Goal: Task Accomplishment & Management: Manage account settings

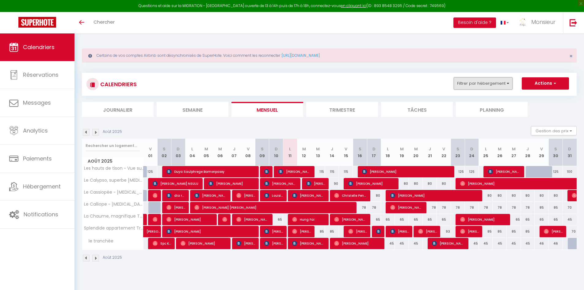
click at [491, 82] on button "Filtrer par hébergement" at bounding box center [483, 83] width 59 height 12
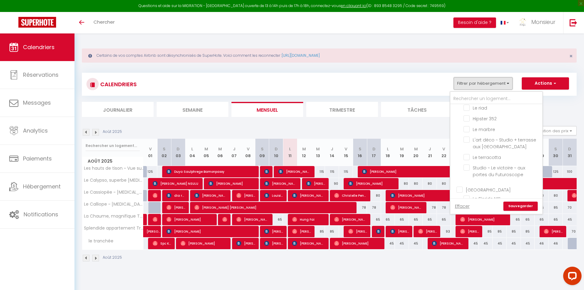
scroll to position [153, 0]
click at [459, 180] on input "[GEOGRAPHIC_DATA]" at bounding box center [503, 179] width 92 height 6
checkbox input "true"
checkbox input "false"
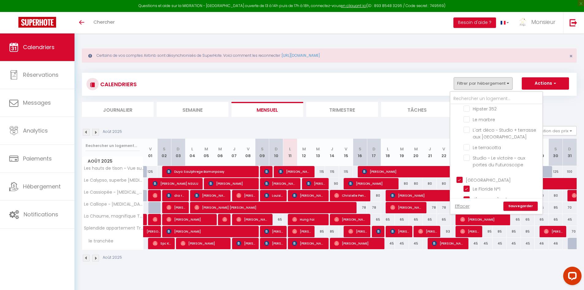
checkbox input "false"
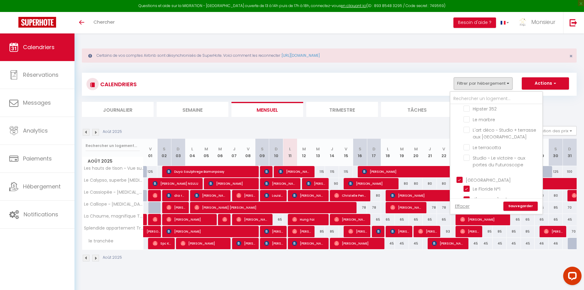
checkbox input "false"
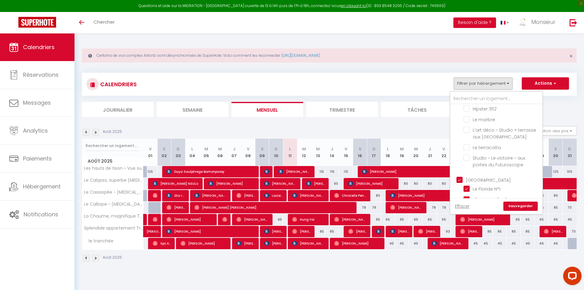
checkbox input "false"
checkbox input "true"
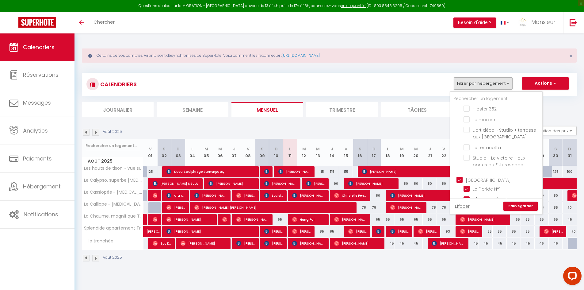
checkbox input "true"
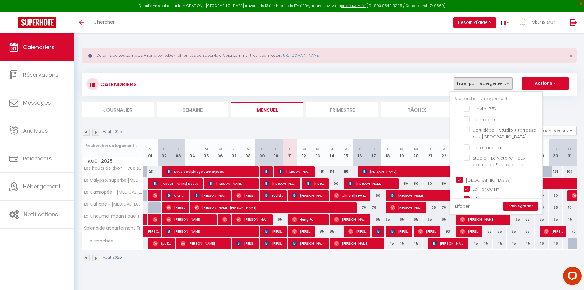
checkbox input "true"
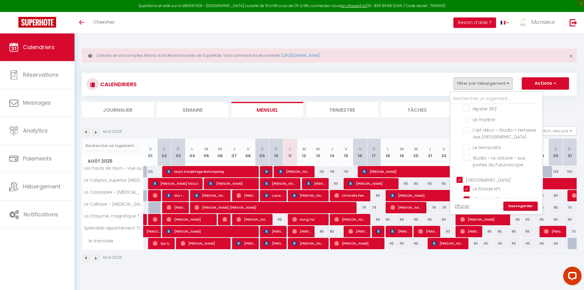
checkbox input "true"
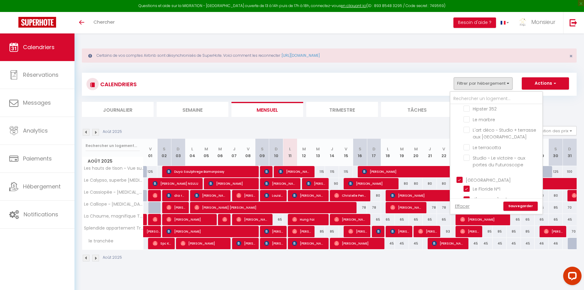
checkbox input "true"
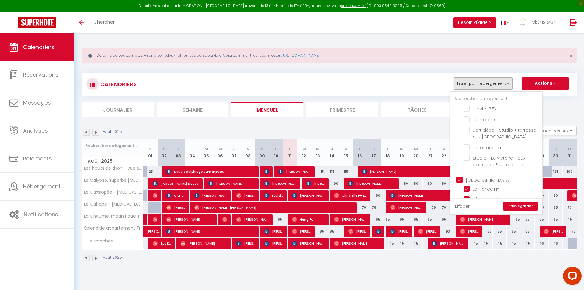
checkbox input "false"
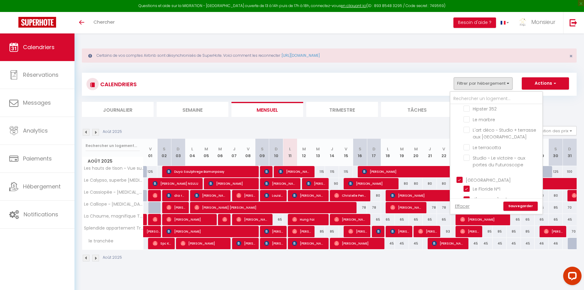
checkbox input "false"
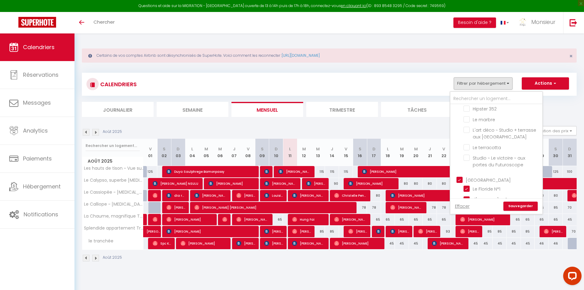
checkbox input "false"
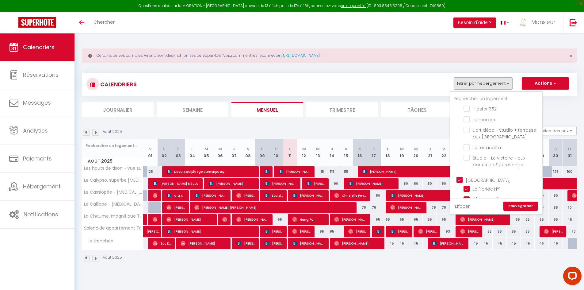
checkbox input "false"
click at [459, 180] on input "[GEOGRAPHIC_DATA]" at bounding box center [503, 179] width 92 height 6
checkbox input "false"
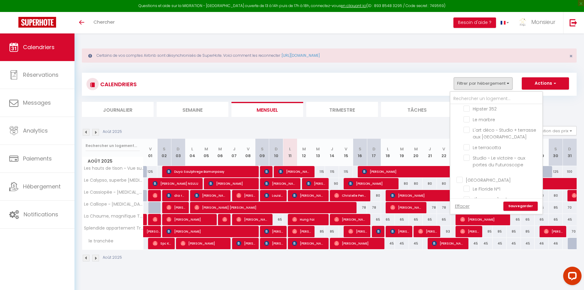
checkbox input "false"
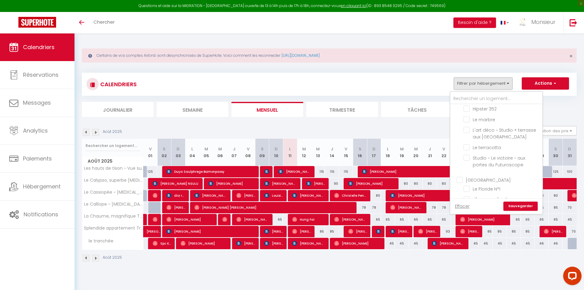
checkbox input "false"
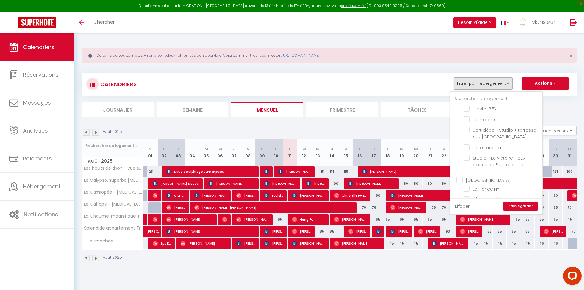
checkbox input "false"
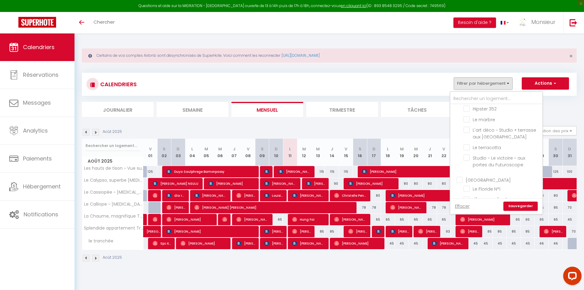
checkbox input "false"
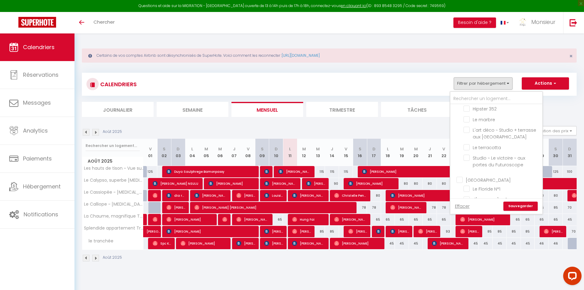
checkbox input "false"
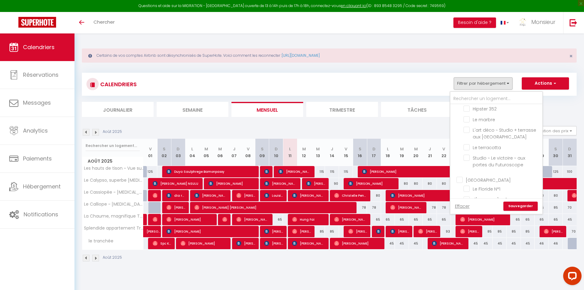
checkbox input "false"
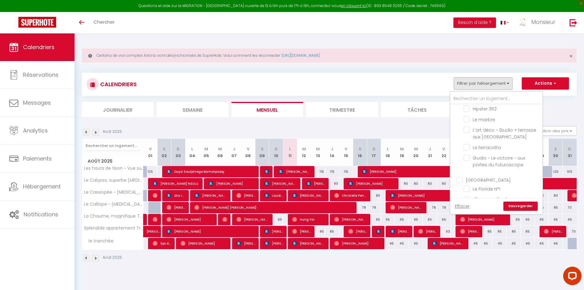
checkbox input "false"
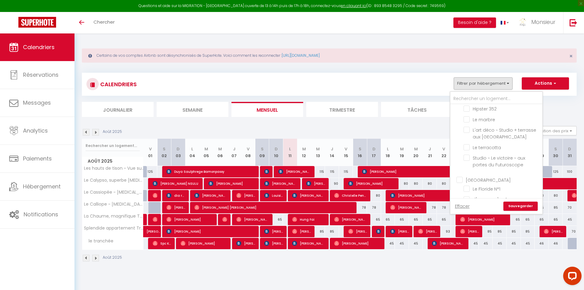
checkbox input "false"
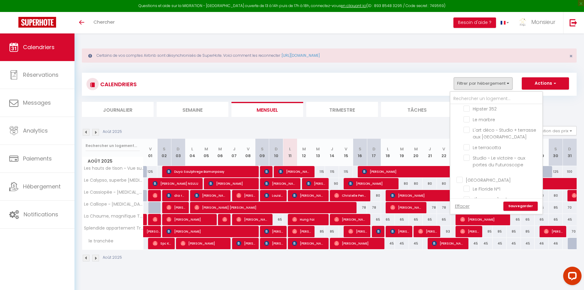
checkbox input "false"
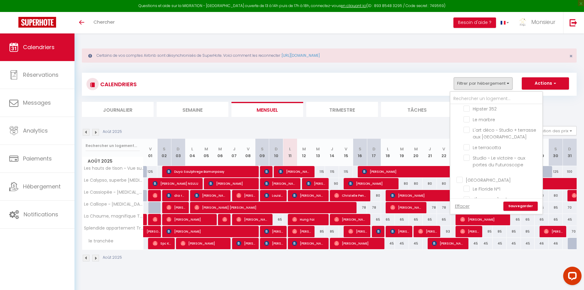
checkbox input "false"
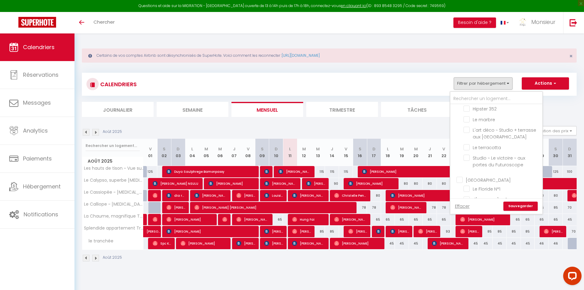
checkbox input "false"
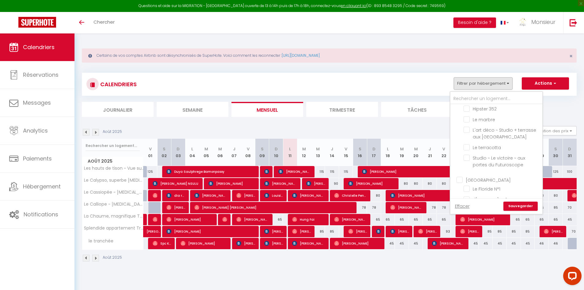
checkbox input "false"
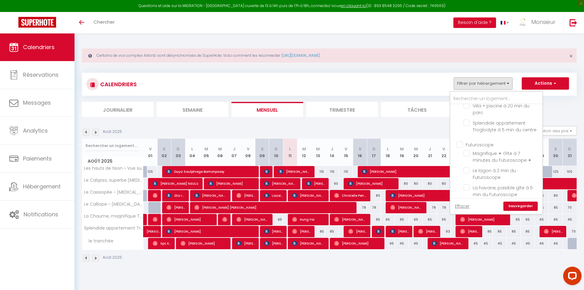
click at [468, 202] on input "l'aphrodite" at bounding box center [502, 205] width 77 height 6
checkbox input "true"
checkbox input "false"
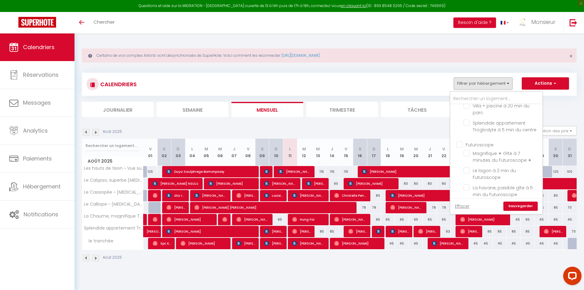
checkbox input "false"
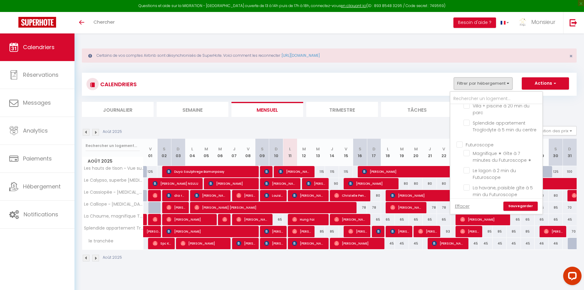
checkbox input "false"
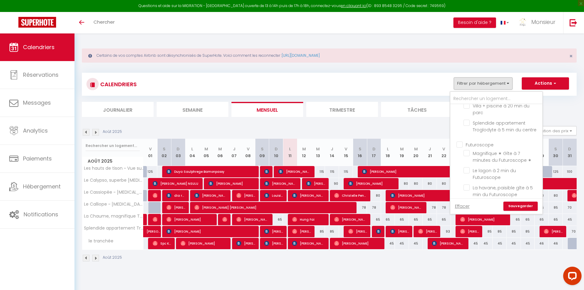
checkbox input "false"
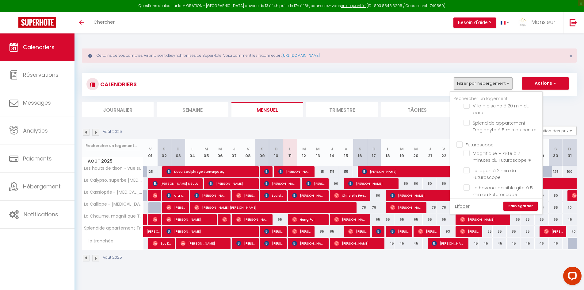
checkbox input "false"
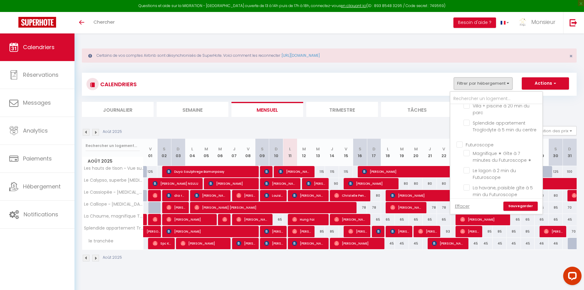
checkbox input "false"
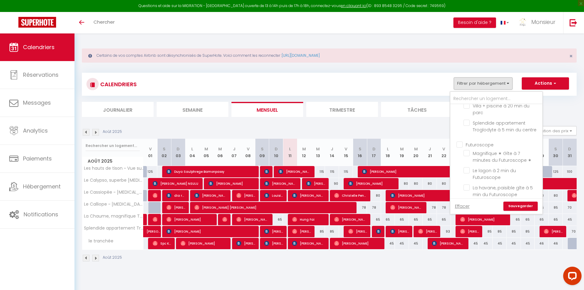
checkbox input "false"
click at [469, 210] on input "Le Napoli, superbe T2 à 5 min du Futuroscope" at bounding box center [502, 213] width 77 height 6
checkbox input "true"
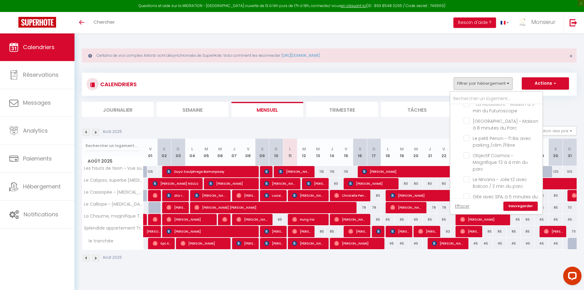
checkbox input "false"
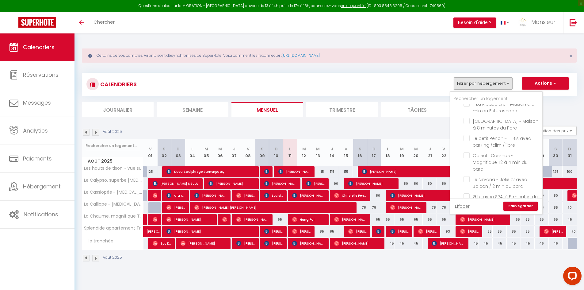
checkbox input "false"
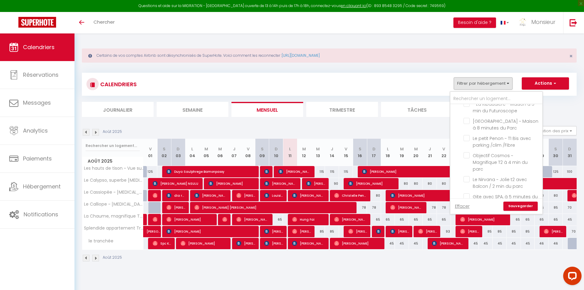
checkbox input "false"
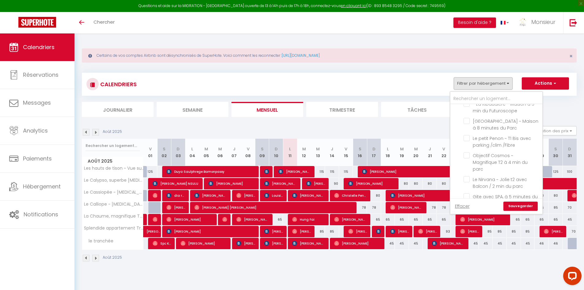
checkbox input "false"
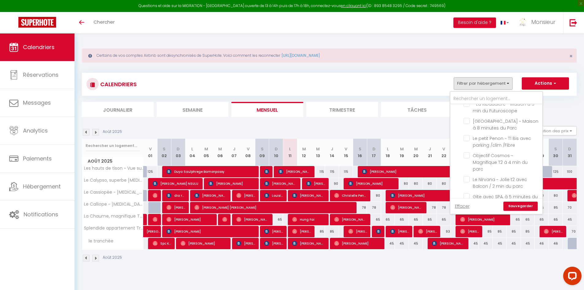
checkbox input "false"
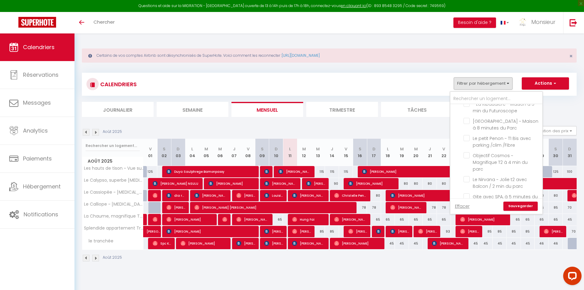
checkbox input "false"
click at [469, 228] on input "La tanière des trois Ogres(10 min du Futuroscope)" at bounding box center [502, 231] width 77 height 6
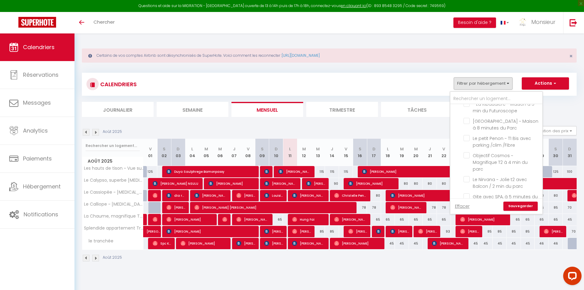
checkbox input "true"
checkbox input "false"
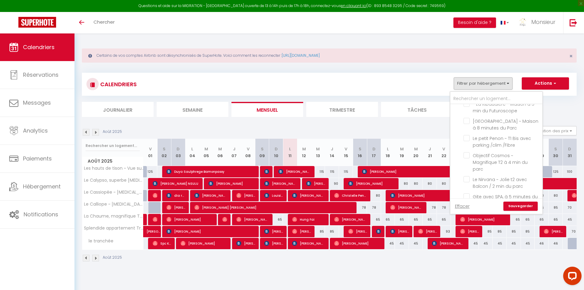
checkbox input "false"
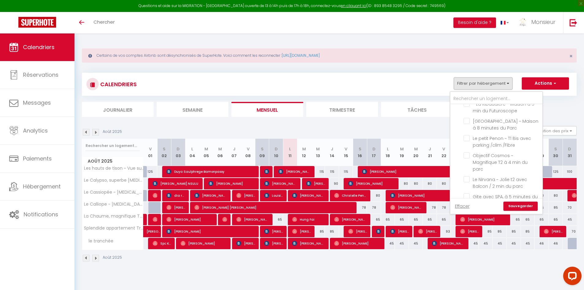
checkbox input "false"
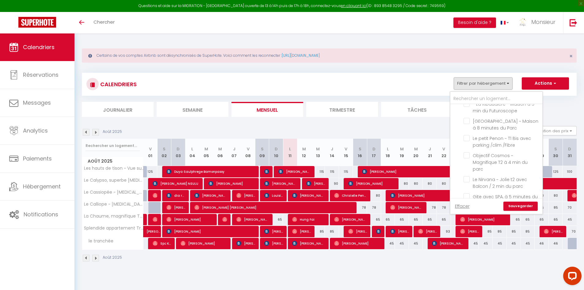
checkbox input "false"
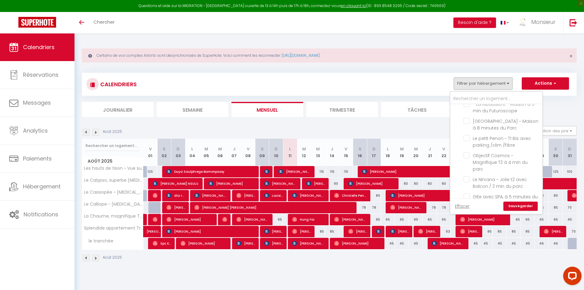
checkbox input "false"
click at [467, 214] on input "[GEOGRAPHIC_DATA]" at bounding box center [502, 217] width 77 height 6
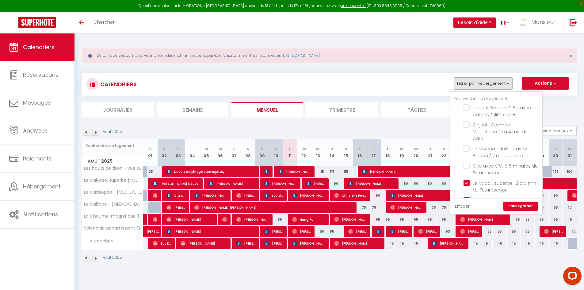
click at [466, 238] on input "le tranchée" at bounding box center [502, 241] width 77 height 6
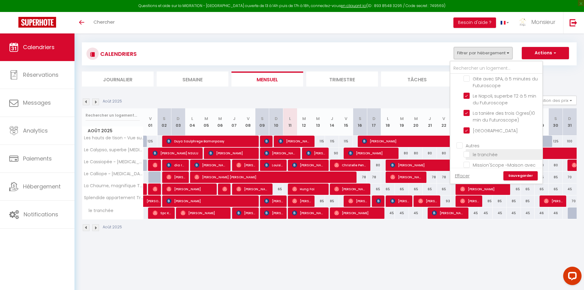
scroll to position [33, 0]
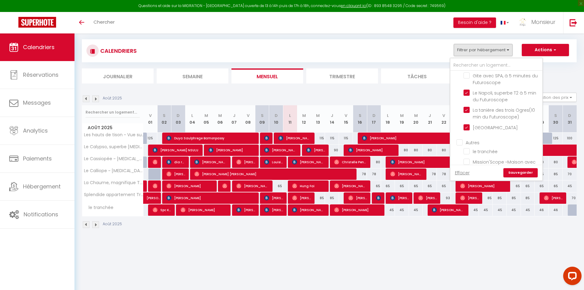
click at [513, 172] on link "Sauvegarder" at bounding box center [521, 172] width 34 height 9
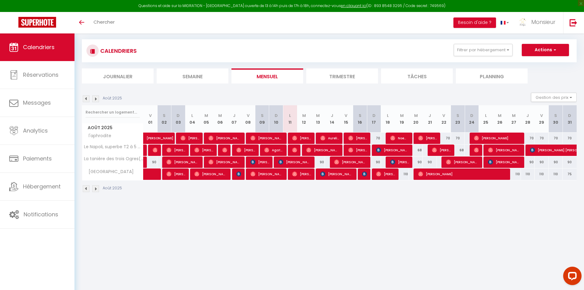
click at [84, 97] on img at bounding box center [86, 98] width 7 height 7
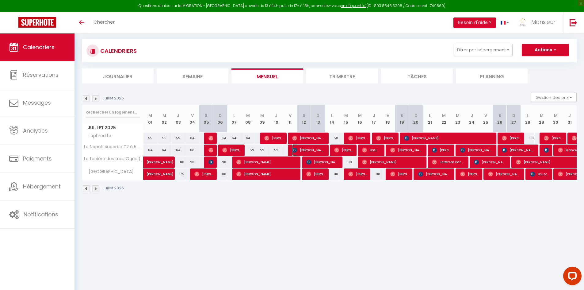
click at [312, 150] on span "[PERSON_NAME]" at bounding box center [308, 150] width 33 height 12
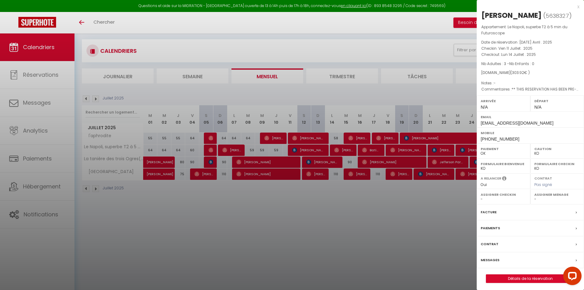
click at [311, 173] on div at bounding box center [292, 145] width 584 height 290
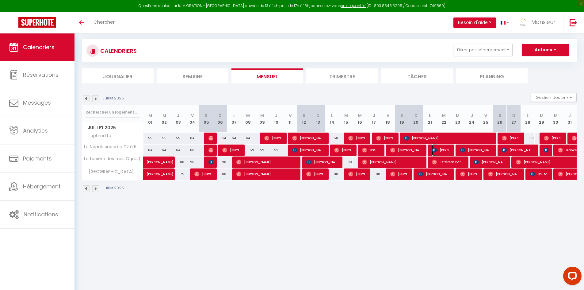
click at [439, 152] on span "[PERSON_NAME]" at bounding box center [441, 150] width 19 height 12
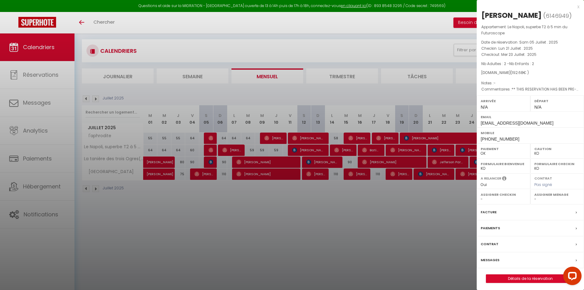
click at [458, 152] on div at bounding box center [292, 145] width 584 height 290
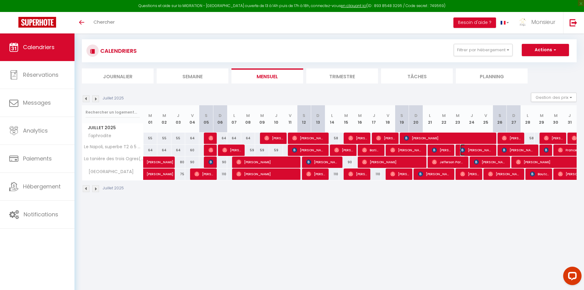
click at [475, 152] on span "[PERSON_NAME]" at bounding box center [476, 150] width 33 height 12
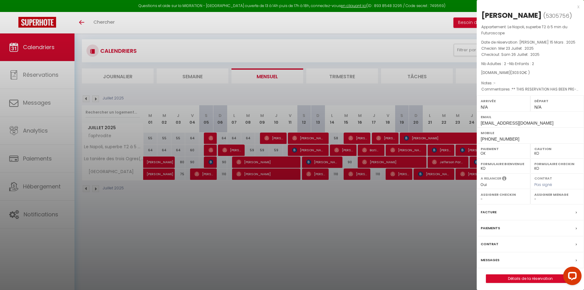
drag, startPoint x: 417, startPoint y: 153, endPoint x: 420, endPoint y: 148, distance: 6.0
click at [417, 153] on div at bounding box center [292, 145] width 584 height 290
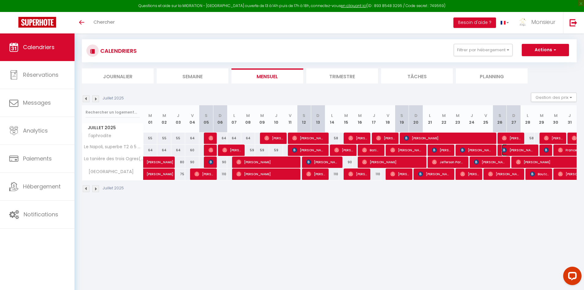
click at [506, 152] on img at bounding box center [504, 150] width 5 height 5
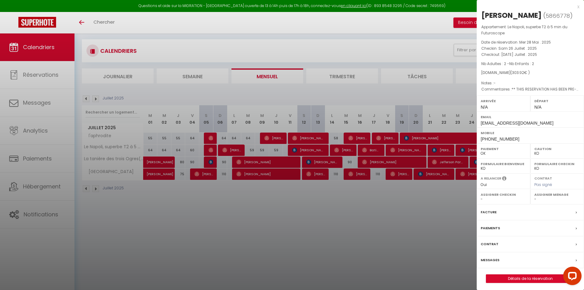
click at [447, 160] on div at bounding box center [292, 145] width 584 height 290
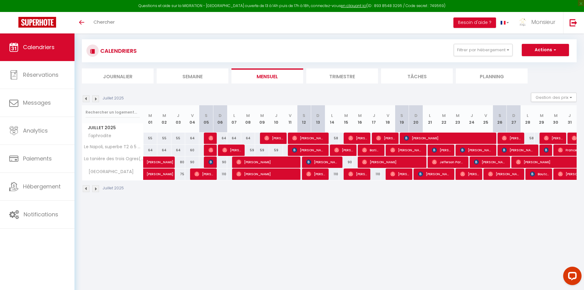
click at [551, 150] on div at bounding box center [546, 150] width 14 height 12
click at [544, 152] on div at bounding box center [547, 150] width 14 height 12
click at [544, 150] on img at bounding box center [546, 150] width 5 height 5
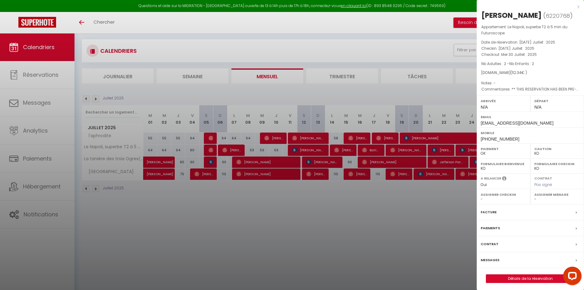
click at [544, 150] on label "Caution" at bounding box center [558, 149] width 46 height 6
click at [355, 227] on div at bounding box center [292, 145] width 584 height 290
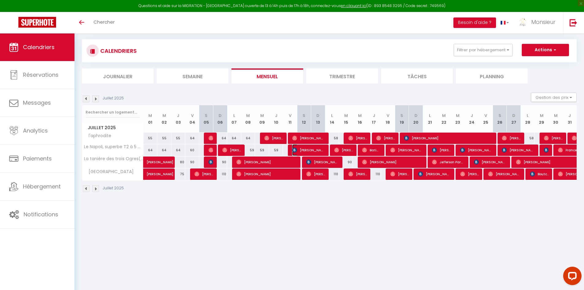
click at [298, 148] on span "[PERSON_NAME]" at bounding box center [308, 150] width 33 height 12
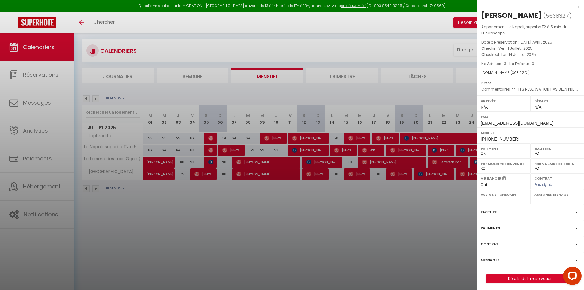
click at [329, 168] on div at bounding box center [292, 145] width 584 height 290
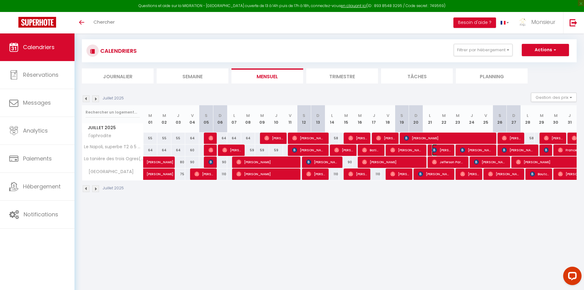
click at [447, 148] on span "[PERSON_NAME]" at bounding box center [441, 150] width 19 height 12
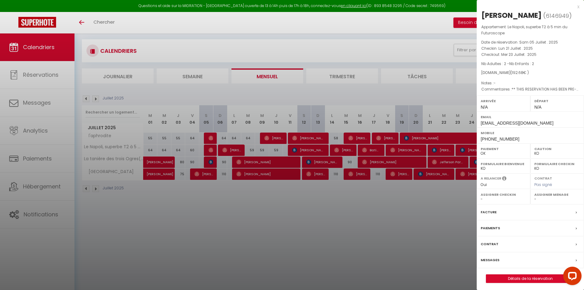
click at [447, 148] on div at bounding box center [292, 145] width 584 height 290
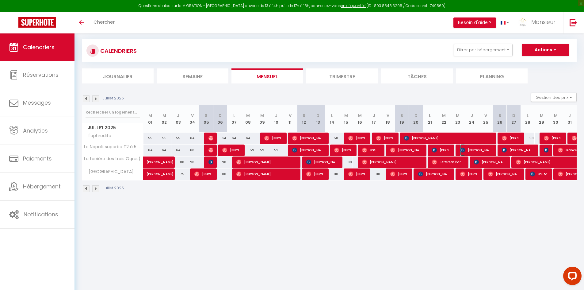
click at [467, 153] on span "[PERSON_NAME]" at bounding box center [476, 150] width 33 height 12
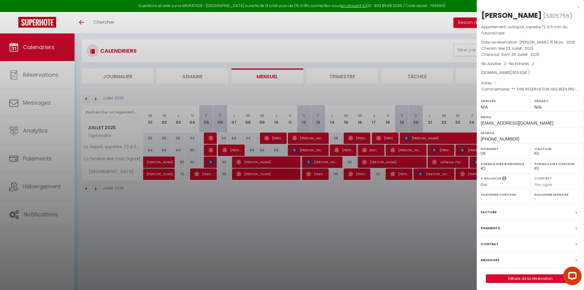
click at [467, 153] on div at bounding box center [292, 145] width 584 height 290
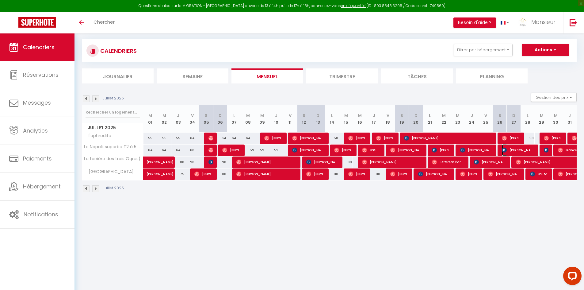
click at [504, 148] on img at bounding box center [504, 150] width 5 height 5
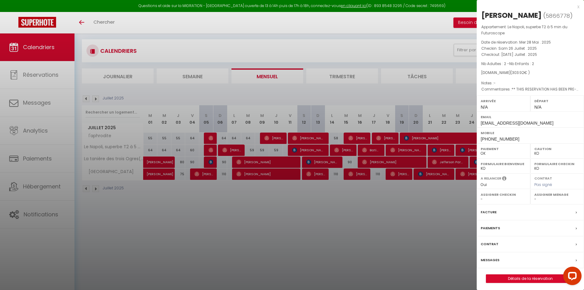
click at [462, 183] on div at bounding box center [292, 145] width 584 height 290
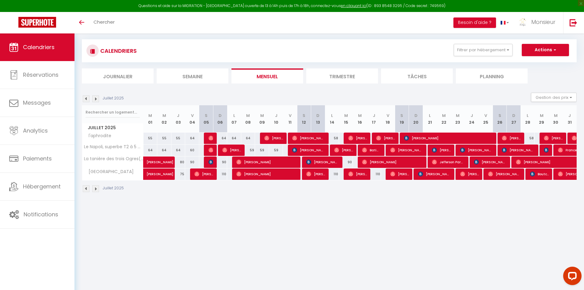
click at [550, 149] on div at bounding box center [546, 150] width 14 height 12
click at [546, 149] on img at bounding box center [546, 150] width 5 height 5
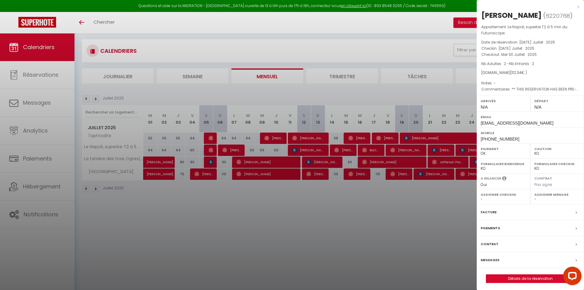
click at [455, 209] on div at bounding box center [292, 145] width 584 height 290
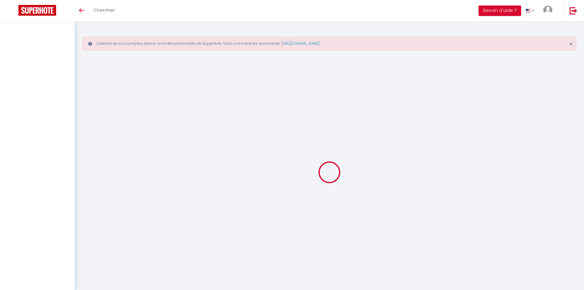
select select
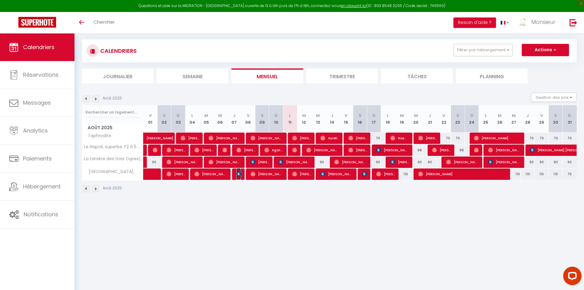
click at [237, 176] on img at bounding box center [238, 173] width 5 height 5
select select "OK"
select select "KO"
select select "0"
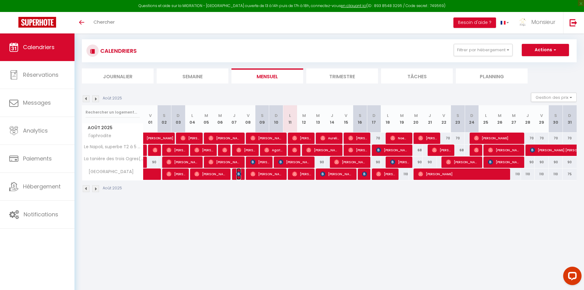
select select "1"
select select
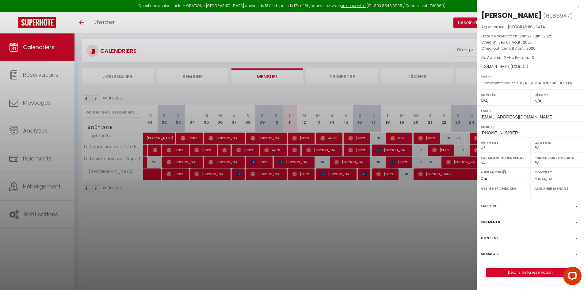
click at [237, 177] on div at bounding box center [292, 145] width 584 height 290
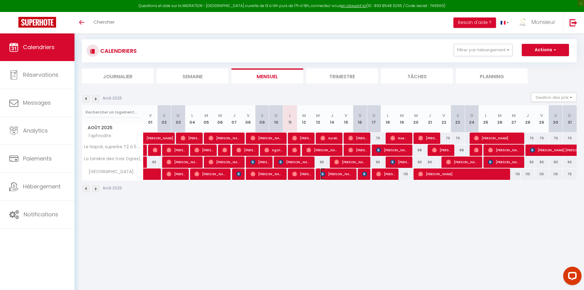
click at [330, 178] on span "[PERSON_NAME]" at bounding box center [337, 174] width 33 height 12
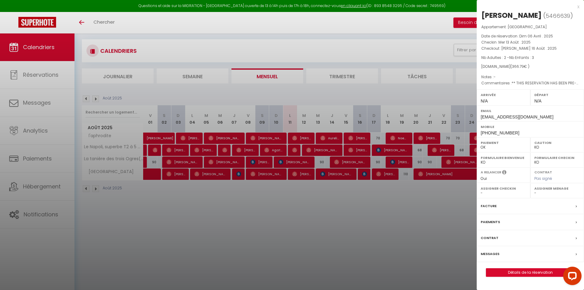
click at [332, 177] on div at bounding box center [292, 145] width 584 height 290
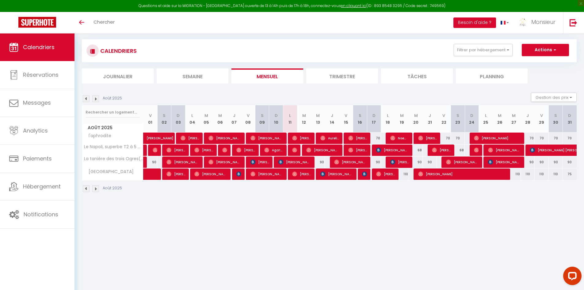
click at [361, 177] on div at bounding box center [365, 174] width 14 height 12
click at [88, 98] on img at bounding box center [86, 98] width 7 height 7
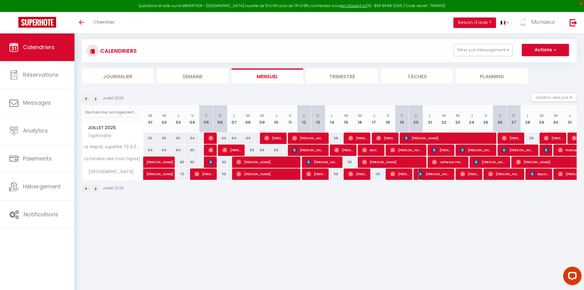
click at [425, 178] on span "[PERSON_NAME]" at bounding box center [434, 174] width 33 height 12
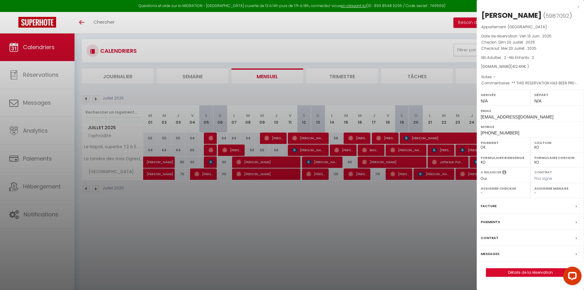
click at [425, 178] on div at bounding box center [292, 145] width 584 height 290
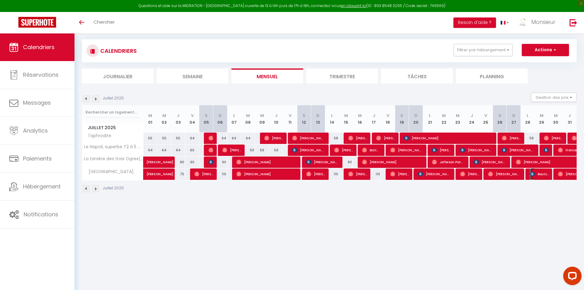
click at [533, 170] on span "Boutchiama [PERSON_NAME]" at bounding box center [539, 174] width 19 height 12
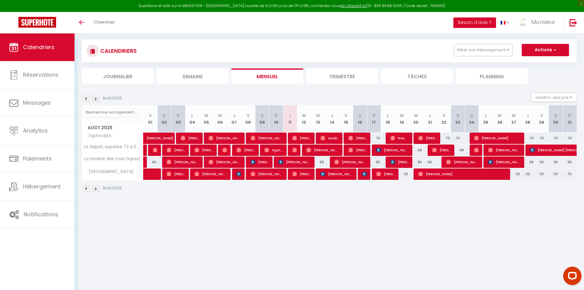
click at [85, 98] on img at bounding box center [86, 98] width 7 height 7
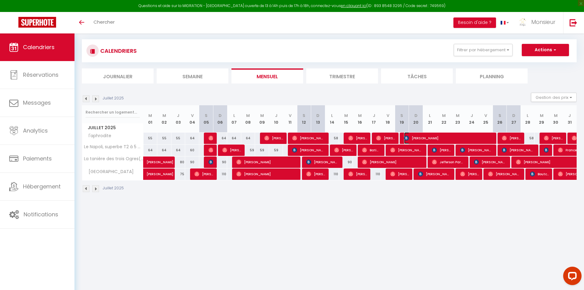
click at [419, 137] on span "[PERSON_NAME]" at bounding box center [448, 138] width 89 height 12
select select "OK"
select select "KO"
select select "0"
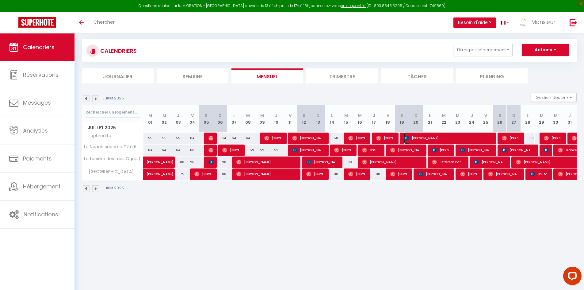
select select "1"
select select
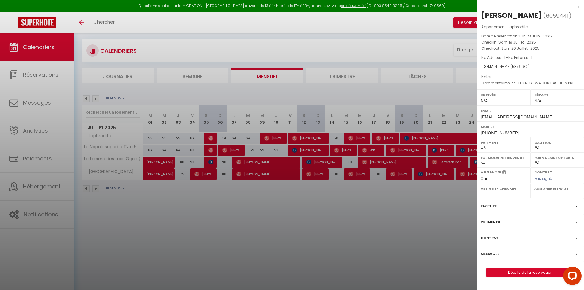
click at [299, 193] on div at bounding box center [292, 145] width 584 height 290
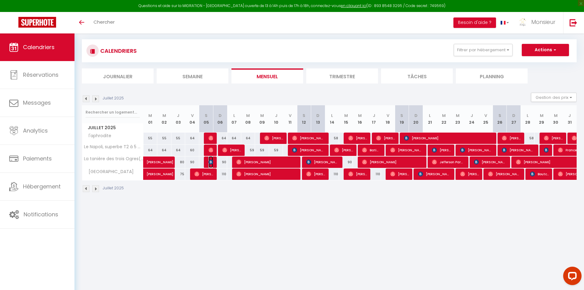
click at [209, 161] on img at bounding box center [211, 161] width 5 height 5
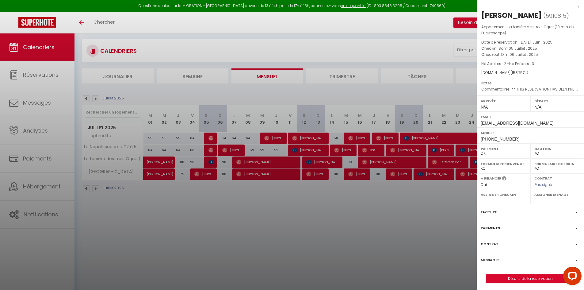
click at [304, 160] on div at bounding box center [292, 145] width 584 height 290
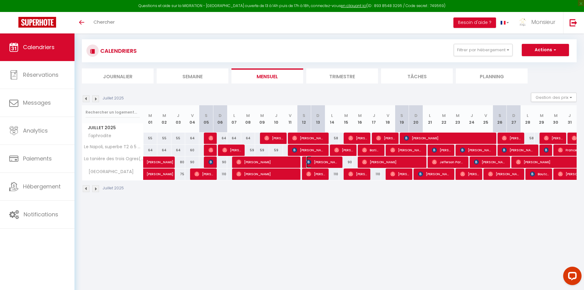
click at [318, 163] on span "[PERSON_NAME]" at bounding box center [322, 162] width 33 height 12
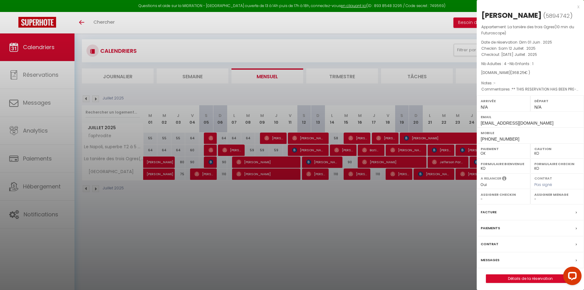
click at [319, 163] on div at bounding box center [292, 145] width 584 height 290
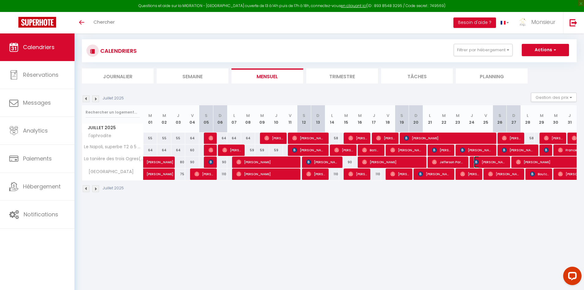
click at [493, 162] on span "[PERSON_NAME]" at bounding box center [490, 162] width 33 height 12
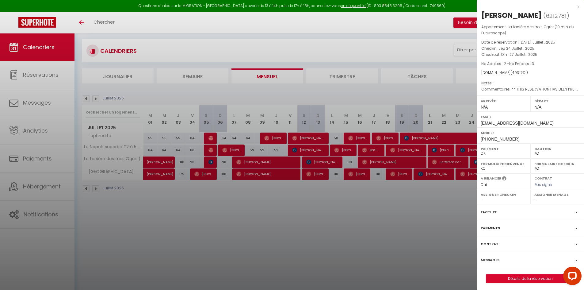
click at [463, 171] on div at bounding box center [292, 145] width 584 height 290
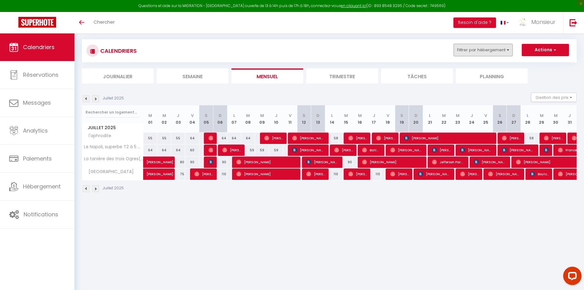
click at [497, 53] on button "Filtrer par hébergement" at bounding box center [483, 50] width 59 height 12
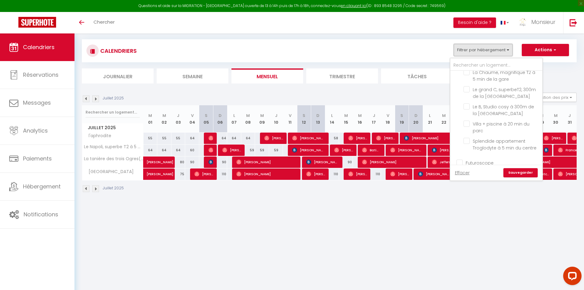
scroll to position [613, 0]
click at [458, 138] on input "Futuroscope" at bounding box center [503, 141] width 92 height 6
checkbox input "true"
checkbox input "false"
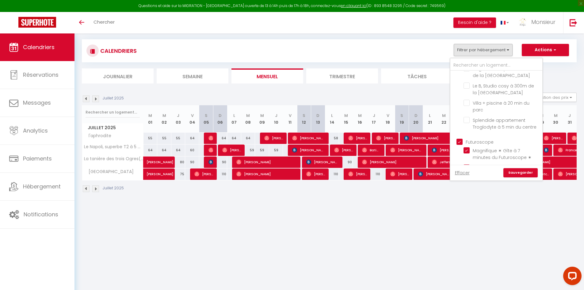
checkbox input "false"
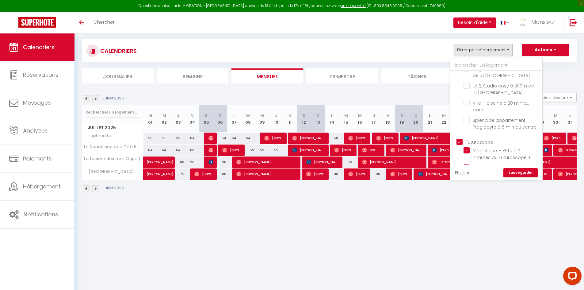
checkbox input "false"
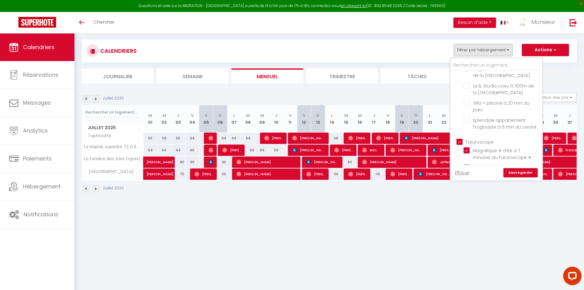
checkbox input "false"
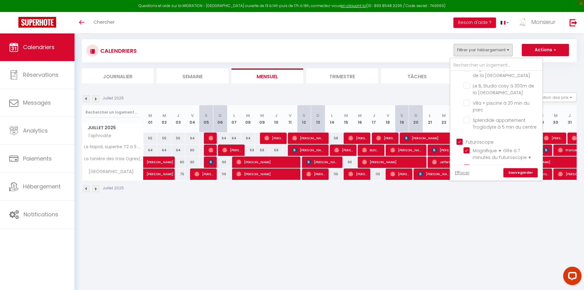
checkbox input "false"
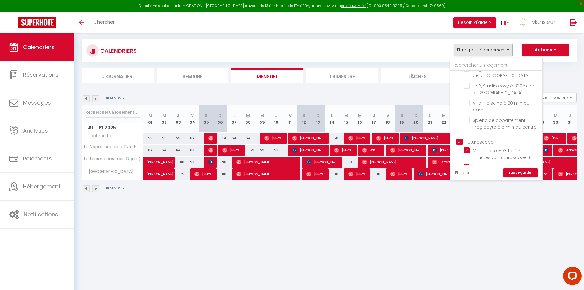
checkbox input "false"
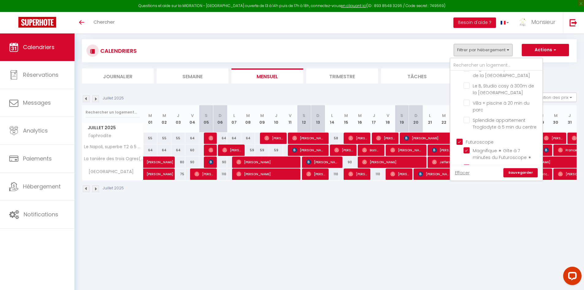
checkbox input "false"
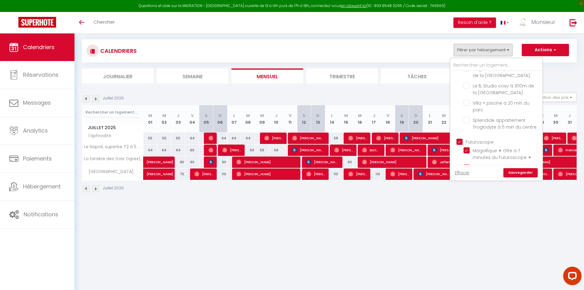
checkbox input "false"
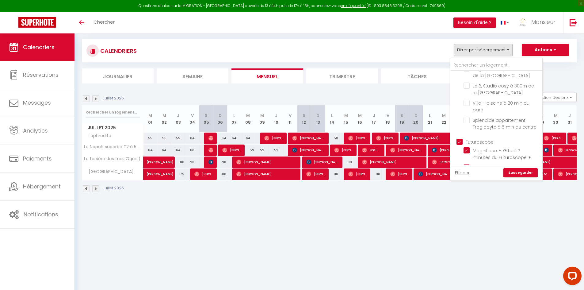
checkbox input "false"
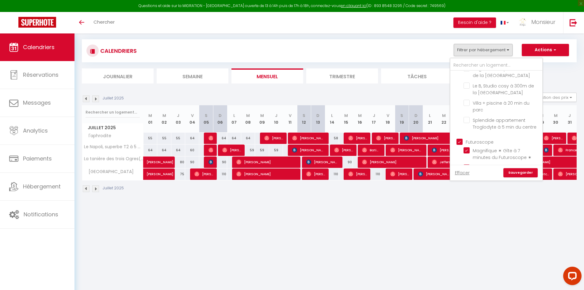
checkbox input "false"
checkbox input "true"
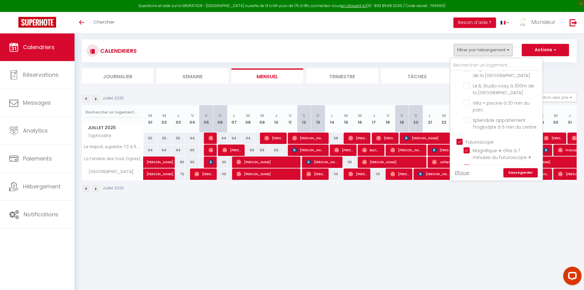
checkbox input "true"
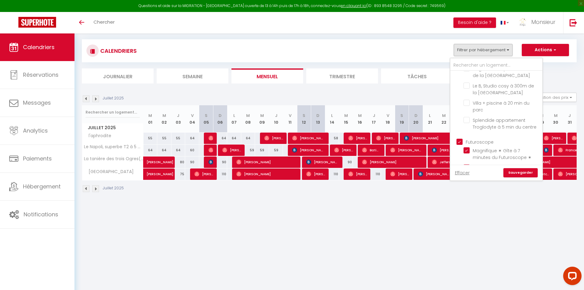
checkbox input "true"
checkbox input "false"
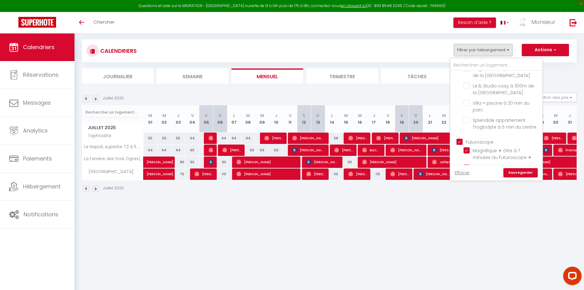
click at [458, 138] on input "Futuroscope" at bounding box center [503, 141] width 92 height 6
checkbox input "false"
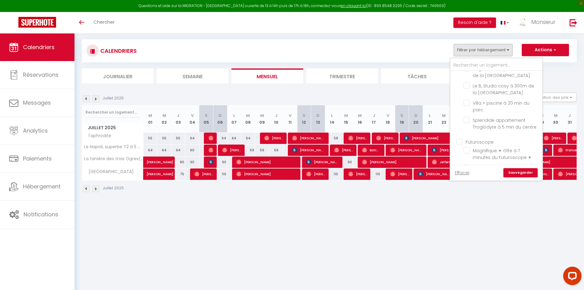
checkbox input "false"
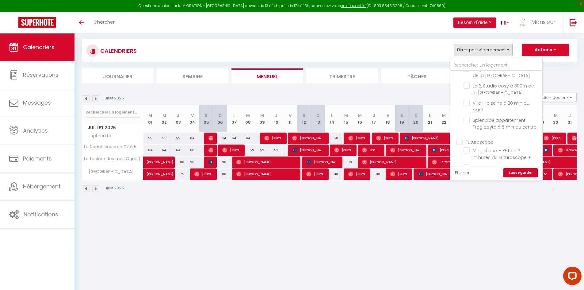
checkbox input "false"
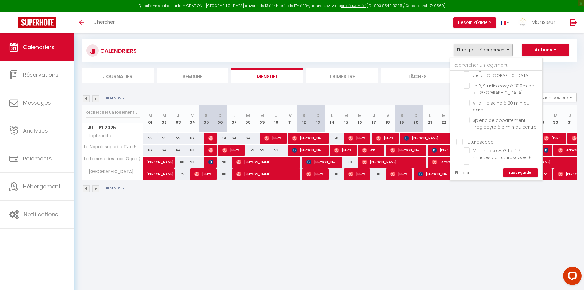
checkbox input "false"
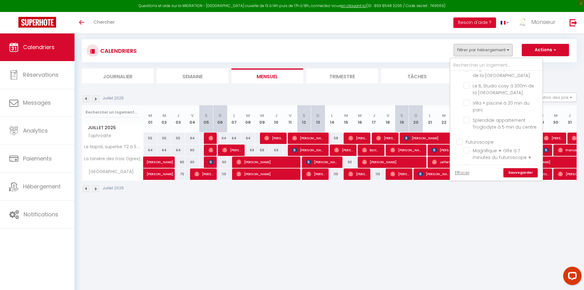
checkbox input "false"
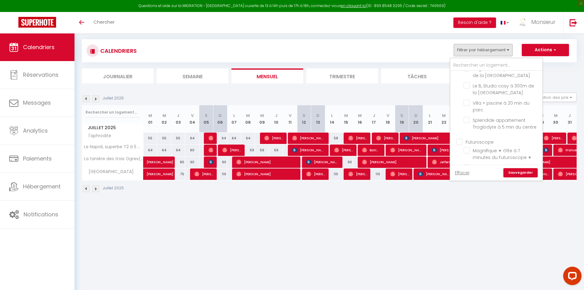
checkbox input "false"
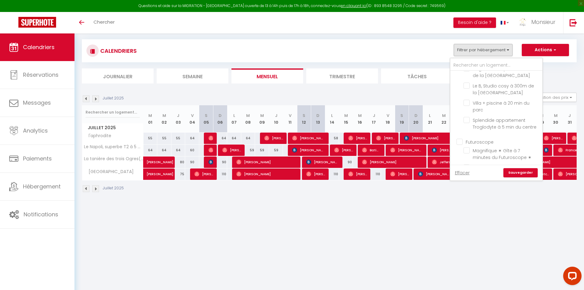
checkbox input "false"
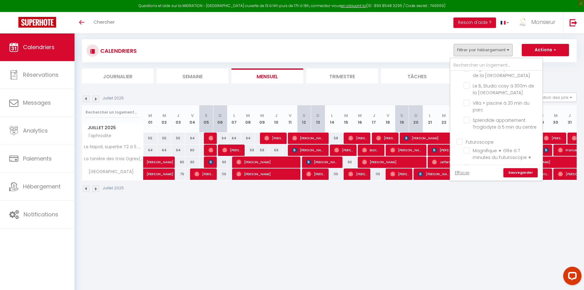
checkbox input "false"
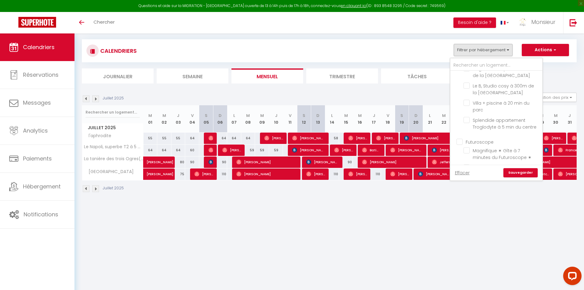
checkbox input "false"
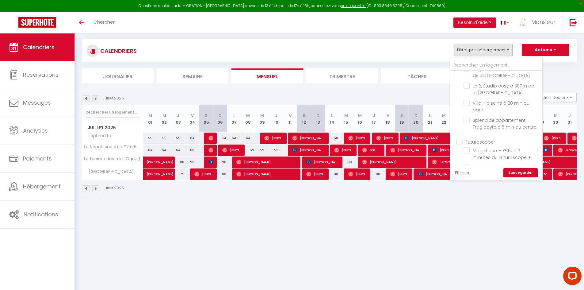
checkbox input "false"
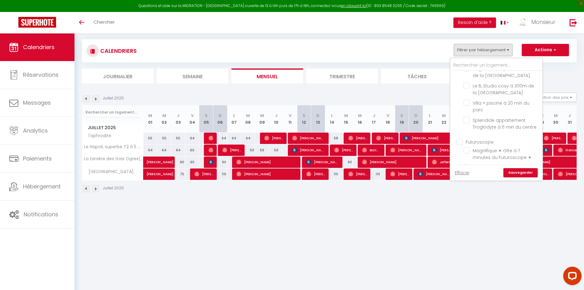
checkbox input "false"
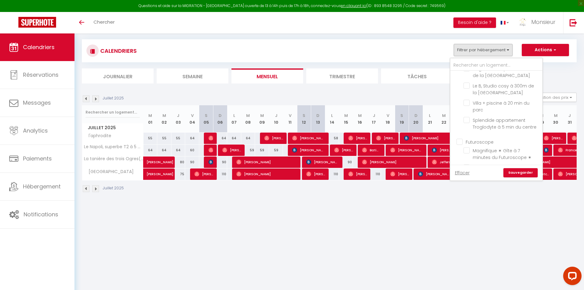
checkbox input "false"
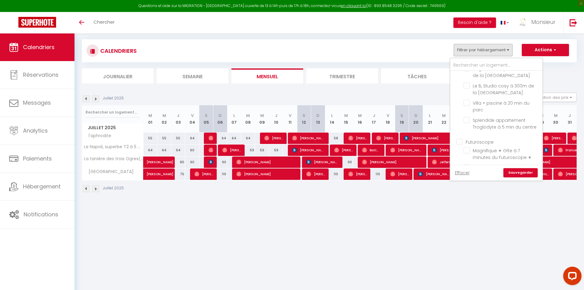
checkbox input "false"
click at [469, 97] on input "n°1 GARE ([GEOGRAPHIC_DATA])" at bounding box center [502, 97] width 77 height 6
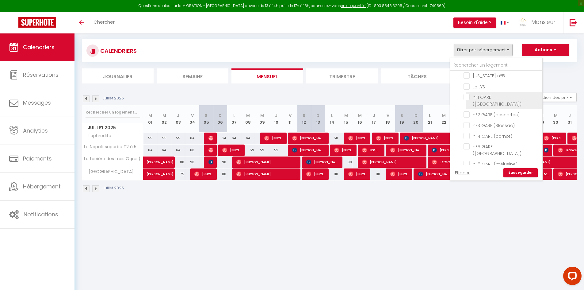
checkbox input "true"
checkbox input "false"
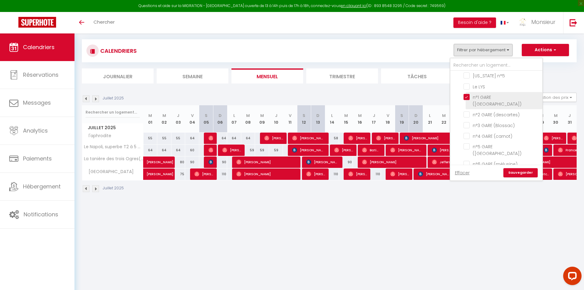
checkbox input "false"
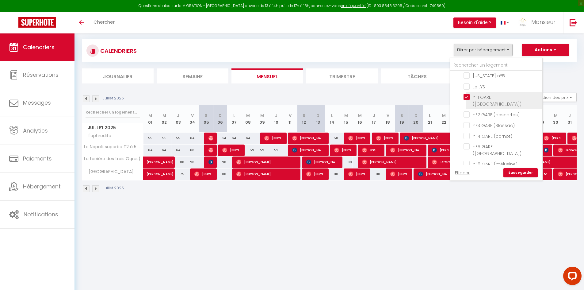
checkbox input "false"
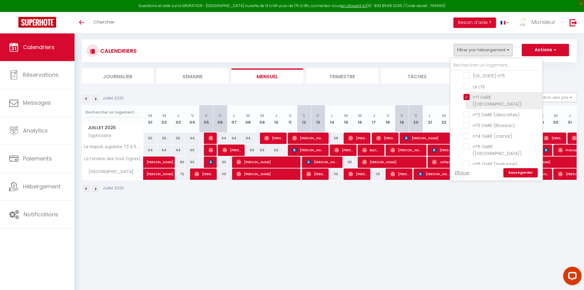
checkbox input "false"
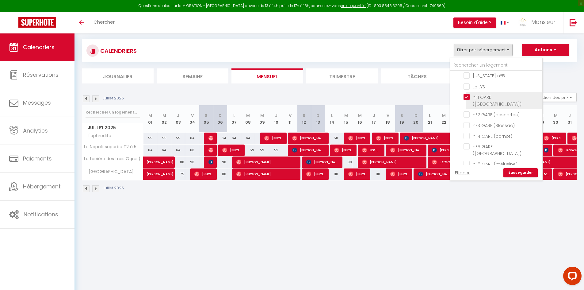
checkbox input "false"
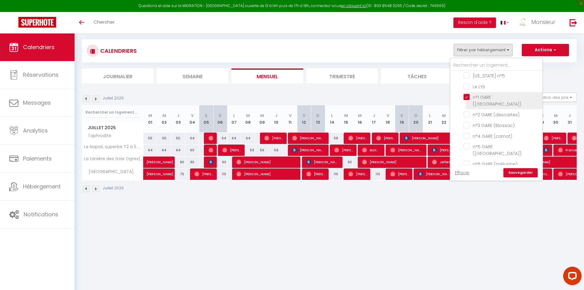
checkbox input "false"
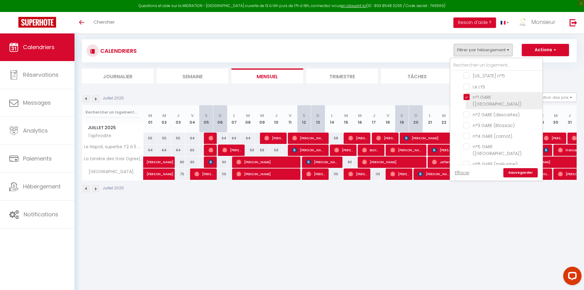
checkbox input "false"
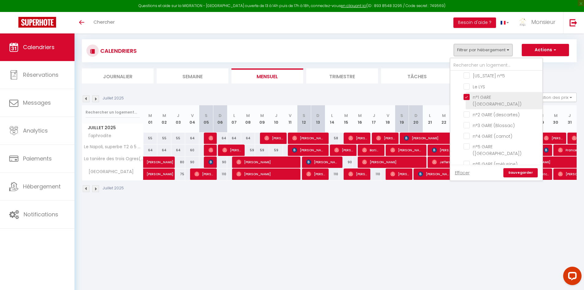
checkbox input "false"
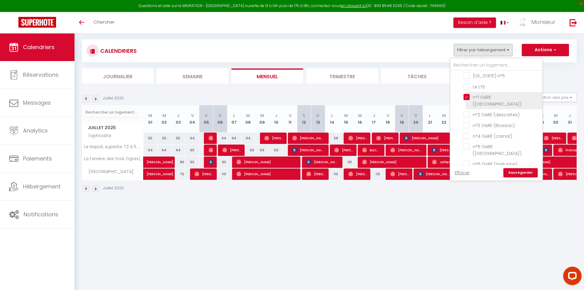
checkbox input "false"
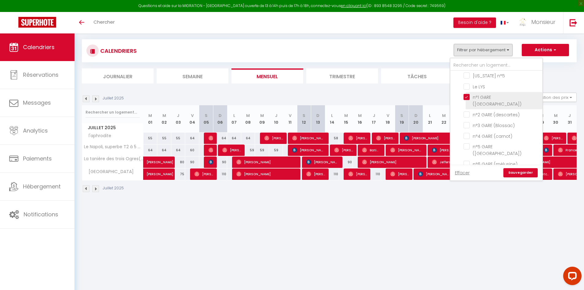
checkbox input "false"
click at [467, 111] on input "n°2 GARE (descartes)" at bounding box center [502, 114] width 77 height 6
checkbox input "true"
checkbox input "false"
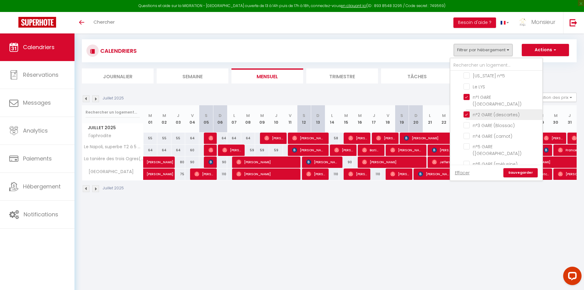
checkbox input "false"
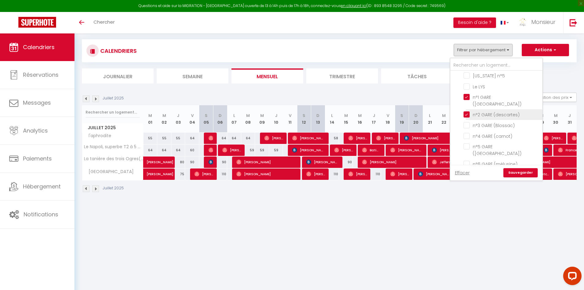
checkbox input "false"
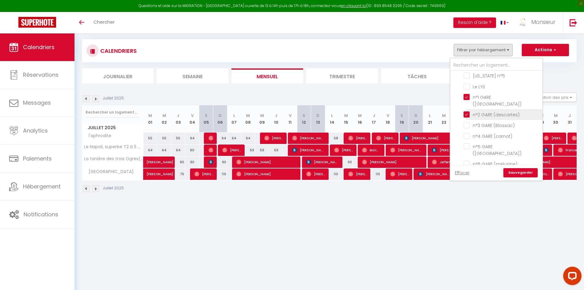
checkbox input "false"
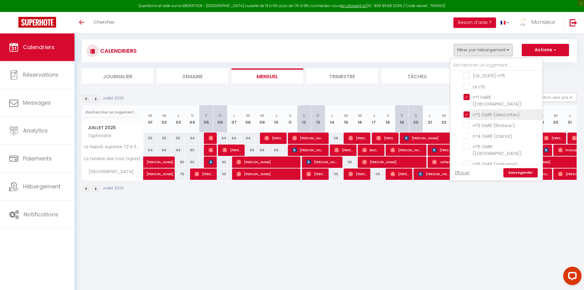
checkbox input "false"
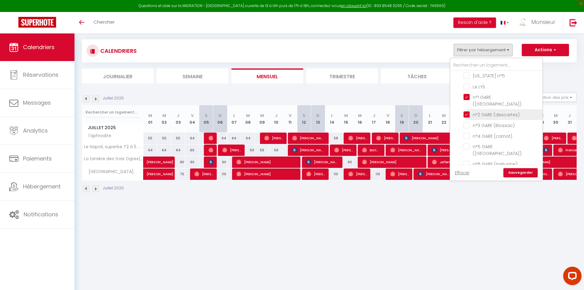
checkbox input "false"
click at [467, 122] on input "n°3 GARE (Blossac)" at bounding box center [502, 125] width 77 height 6
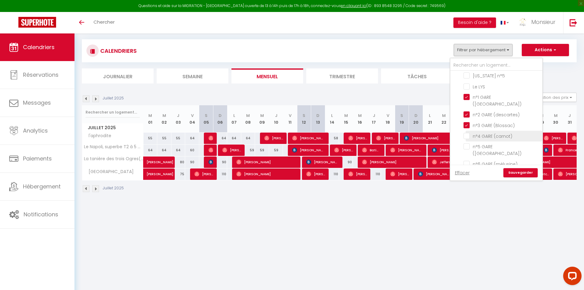
click at [467, 133] on input "n°4 GARE (carnot)" at bounding box center [502, 136] width 77 height 6
click at [470, 143] on input "n°5 GARE ([GEOGRAPHIC_DATA])" at bounding box center [502, 146] width 77 height 6
click at [467, 160] on input "n°6 GARE (mélusine)" at bounding box center [502, 163] width 77 height 6
click at [514, 172] on link "Sauvegarder" at bounding box center [521, 172] width 34 height 9
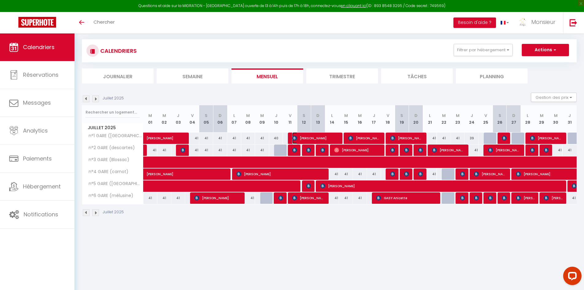
click at [308, 135] on span "[PERSON_NAME]" at bounding box center [315, 138] width 47 height 12
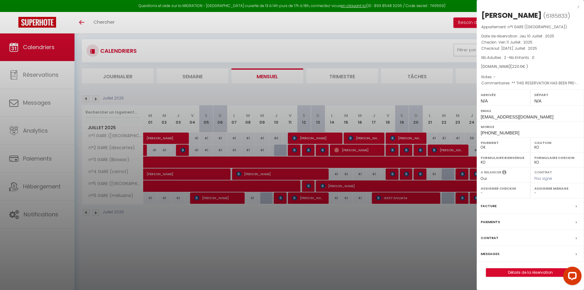
click at [312, 138] on div at bounding box center [292, 145] width 584 height 290
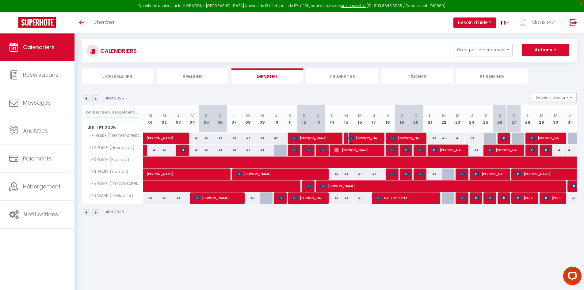
click at [352, 138] on img at bounding box center [350, 138] width 5 height 5
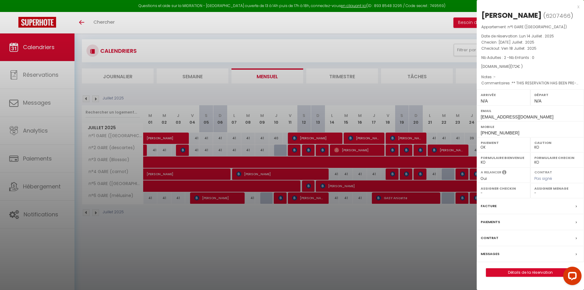
click at [354, 140] on div at bounding box center [292, 145] width 584 height 290
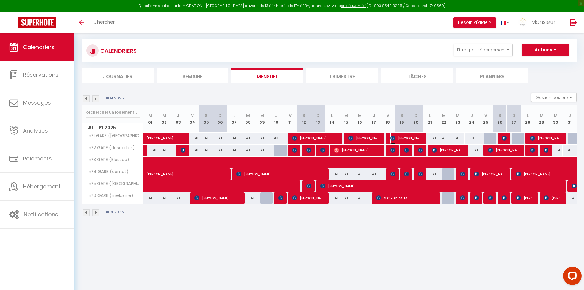
click at [405, 139] on span "[PERSON_NAME]" at bounding box center [406, 138] width 33 height 12
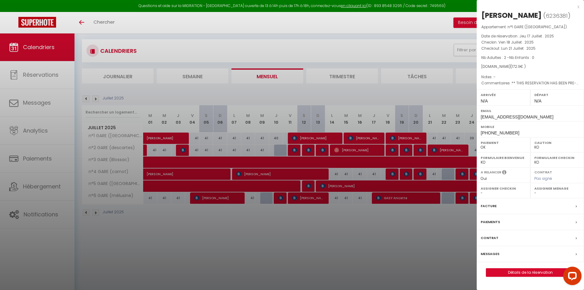
click at [405, 139] on div at bounding box center [292, 145] width 584 height 290
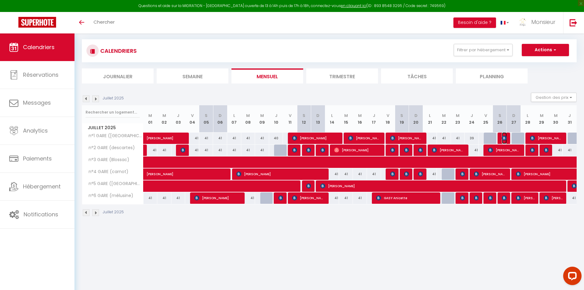
click at [505, 137] on img at bounding box center [504, 138] width 5 height 5
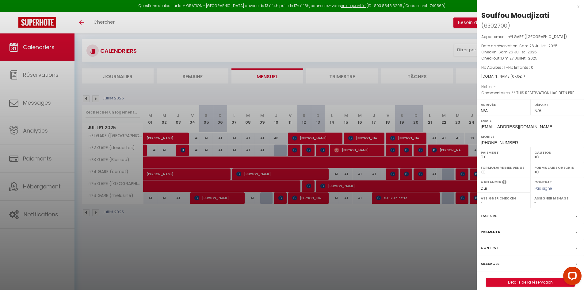
click at [435, 138] on div at bounding box center [292, 145] width 584 height 290
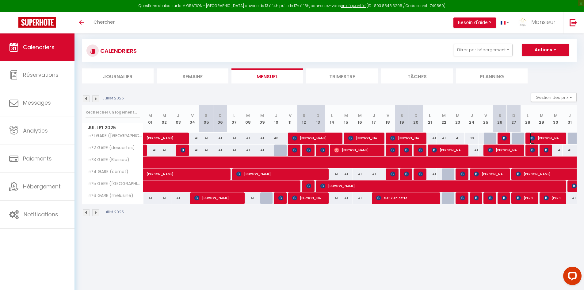
click at [554, 140] on span "[PERSON_NAME]" at bounding box center [546, 138] width 33 height 12
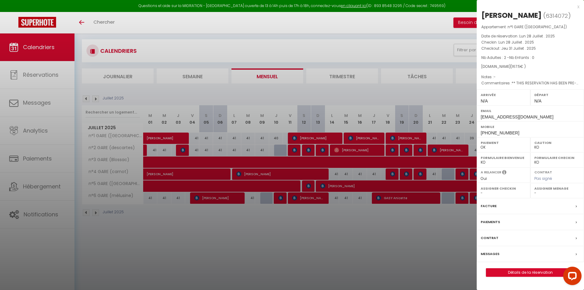
drag, startPoint x: 375, startPoint y: 142, endPoint x: 370, endPoint y: 138, distance: 5.9
click at [375, 142] on div at bounding box center [292, 145] width 584 height 290
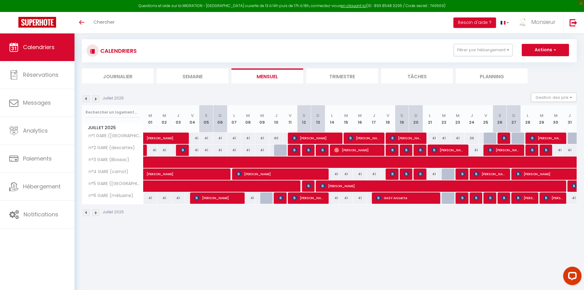
click at [178, 152] on div at bounding box center [183, 150] width 14 height 12
click at [185, 150] on img at bounding box center [183, 150] width 5 height 5
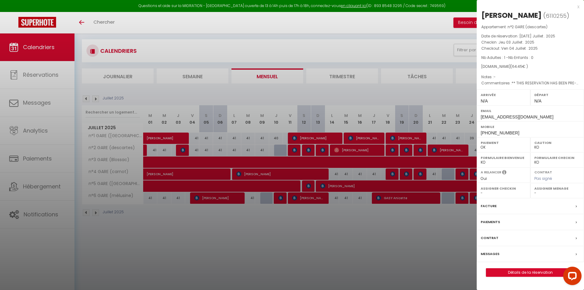
click at [185, 150] on div at bounding box center [292, 145] width 584 height 290
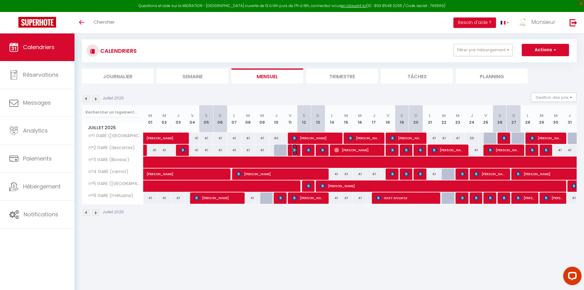
click at [296, 149] on img at bounding box center [294, 150] width 5 height 5
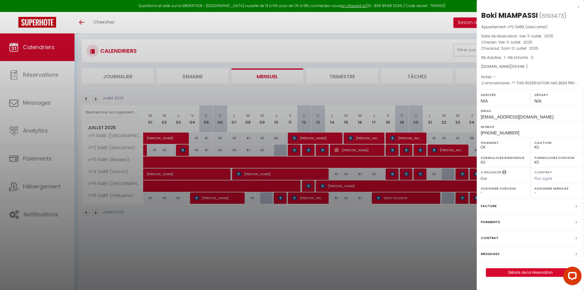
click at [298, 149] on div at bounding box center [292, 145] width 584 height 290
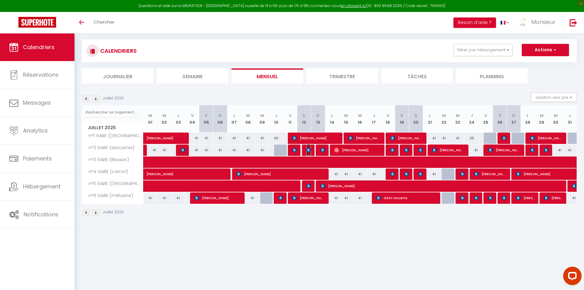
click at [309, 151] on img at bounding box center [308, 150] width 5 height 5
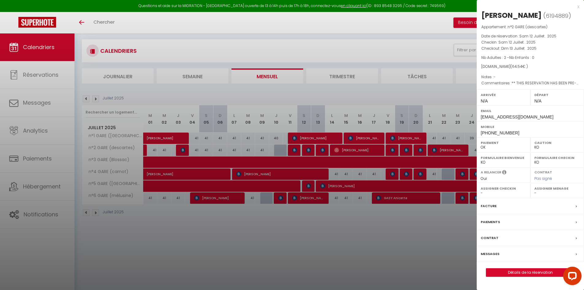
click at [324, 148] on div at bounding box center [292, 145] width 584 height 290
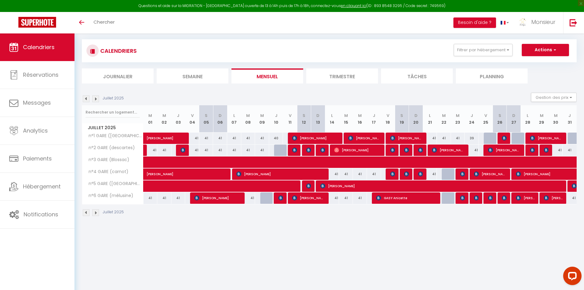
click at [324, 148] on body "Questions et aide sur la MIGRATION - [GEOGRAPHIC_DATA] ouverte de 13 à 14h puis…" at bounding box center [292, 145] width 584 height 290
click at [323, 148] on img at bounding box center [323, 150] width 5 height 5
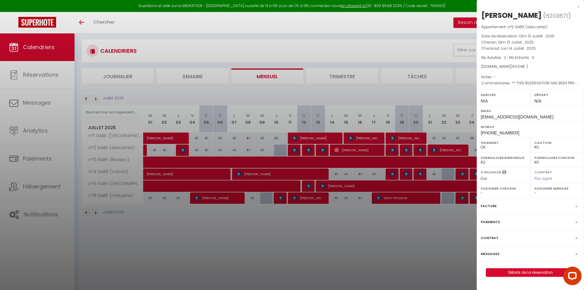
click at [323, 149] on div at bounding box center [292, 145] width 584 height 290
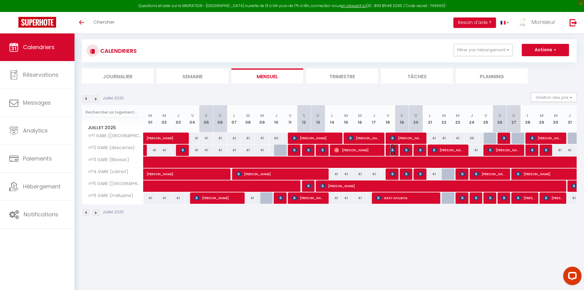
click at [390, 151] on img at bounding box center [392, 150] width 5 height 5
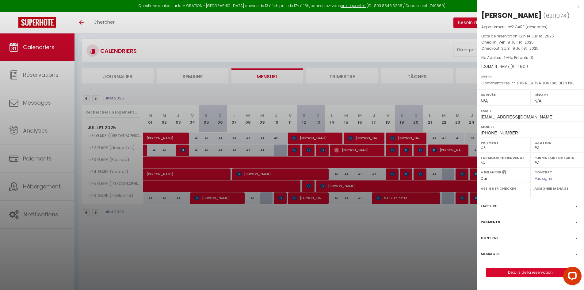
click at [401, 151] on div at bounding box center [292, 145] width 584 height 290
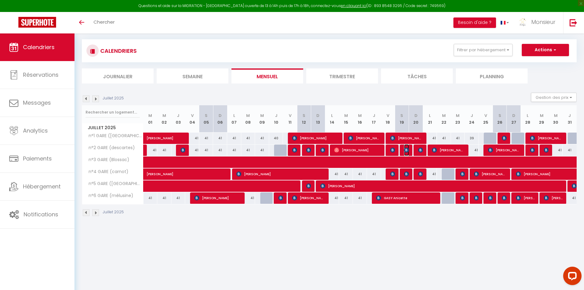
click at [408, 152] on img at bounding box center [406, 150] width 5 height 5
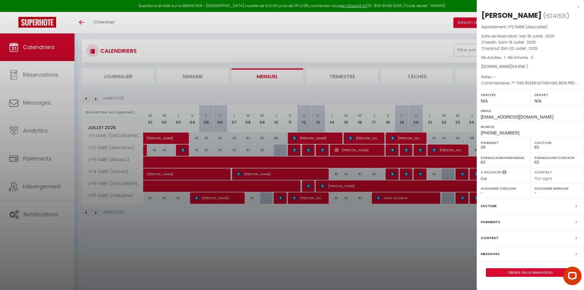
click at [421, 150] on div at bounding box center [292, 145] width 584 height 290
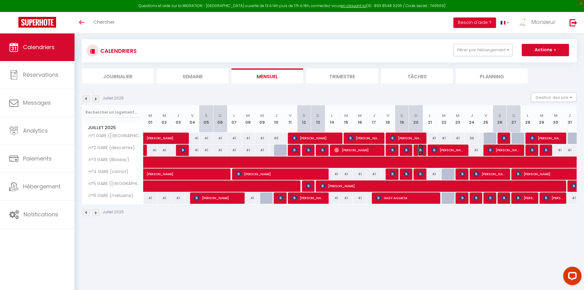
click at [421, 150] on img at bounding box center [420, 150] width 5 height 5
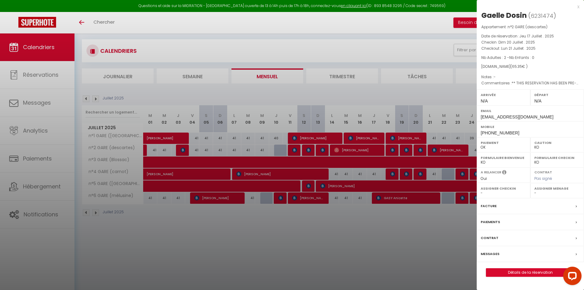
click at [411, 145] on div at bounding box center [292, 145] width 584 height 290
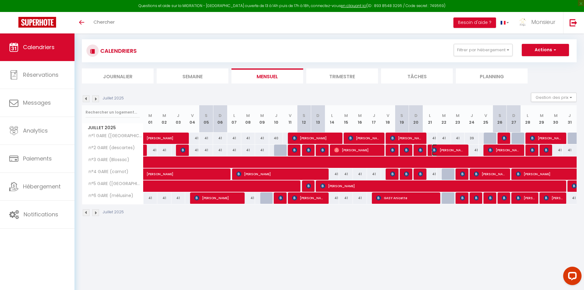
click at [451, 149] on span "[PERSON_NAME]" at bounding box center [448, 150] width 33 height 12
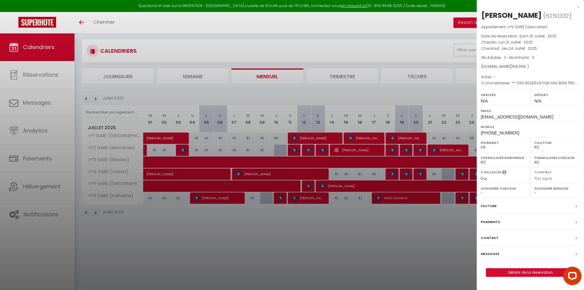
click at [452, 148] on div at bounding box center [292, 145] width 584 height 290
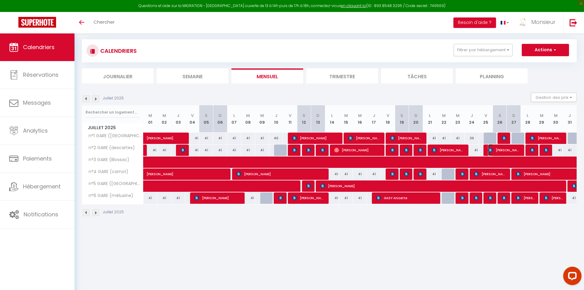
click at [491, 151] on img at bounding box center [490, 150] width 5 height 5
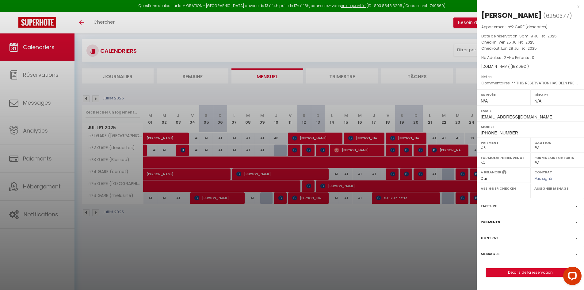
click at [458, 155] on div at bounding box center [292, 145] width 584 height 290
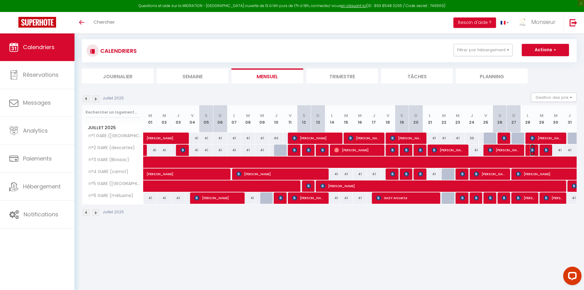
click at [532, 152] on img at bounding box center [532, 150] width 5 height 5
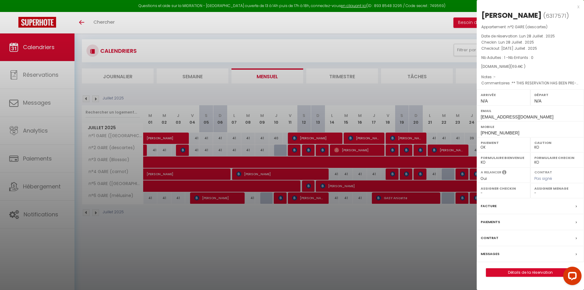
click at [457, 160] on div at bounding box center [292, 145] width 584 height 290
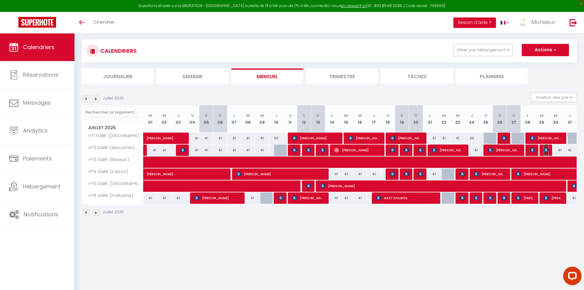
click at [547, 150] on img at bounding box center [546, 150] width 5 height 5
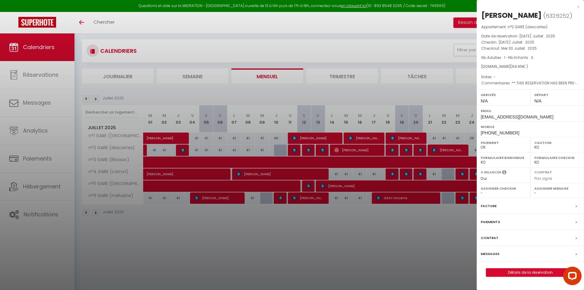
click at [232, 160] on div at bounding box center [292, 145] width 584 height 290
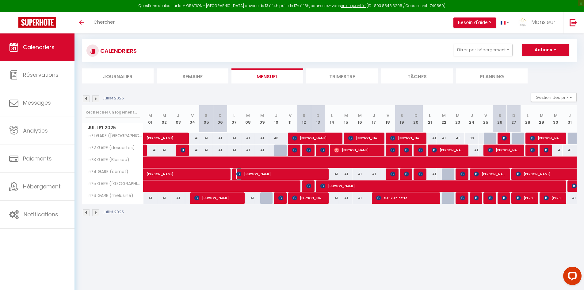
click at [249, 176] on span "[PERSON_NAME]" at bounding box center [280, 174] width 89 height 12
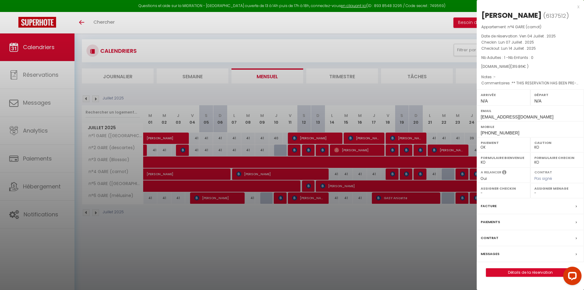
click at [251, 174] on div at bounding box center [292, 145] width 584 height 290
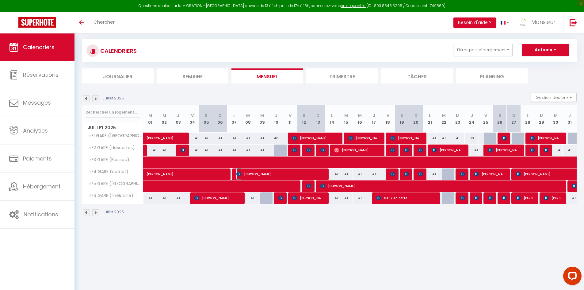
click at [259, 171] on span "[PERSON_NAME]" at bounding box center [280, 174] width 89 height 12
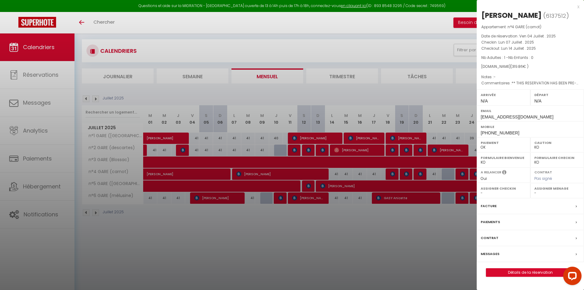
click at [259, 171] on div at bounding box center [292, 145] width 584 height 290
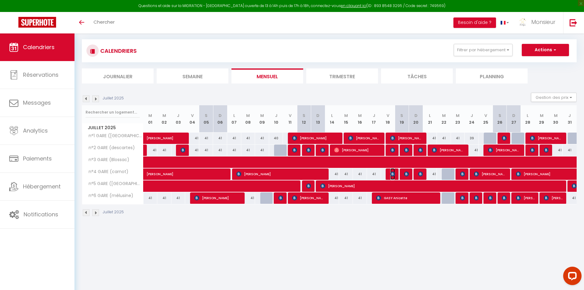
click at [395, 174] on img at bounding box center [392, 173] width 5 height 5
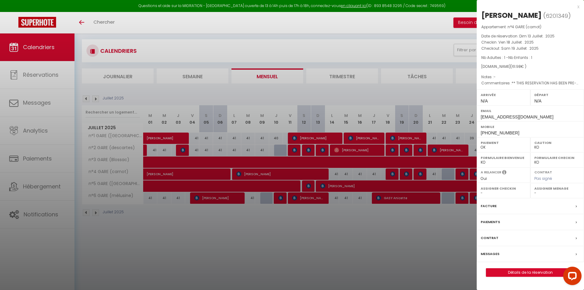
click at [385, 174] on div at bounding box center [292, 145] width 584 height 290
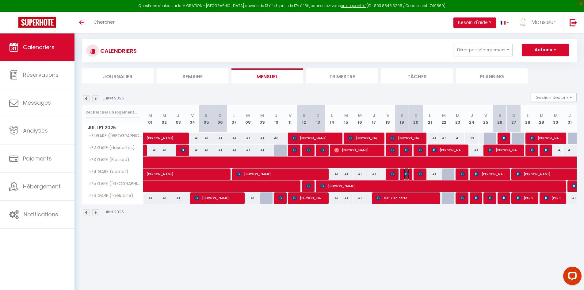
click at [408, 175] on img at bounding box center [406, 173] width 5 height 5
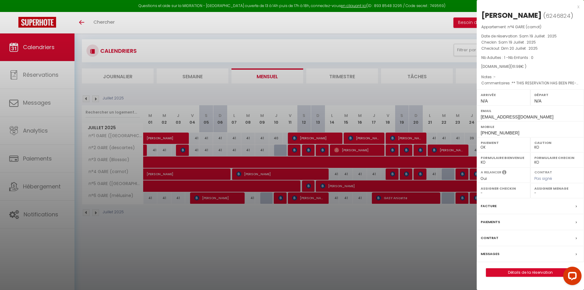
click at [417, 177] on div at bounding box center [292, 145] width 584 height 290
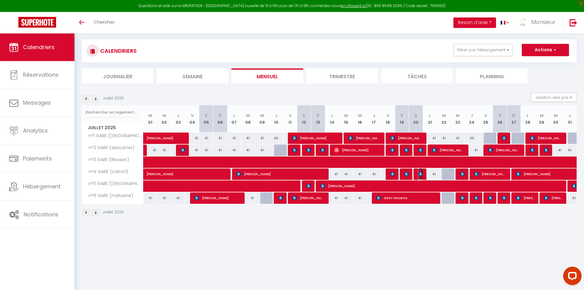
click at [419, 175] on img at bounding box center [420, 173] width 5 height 5
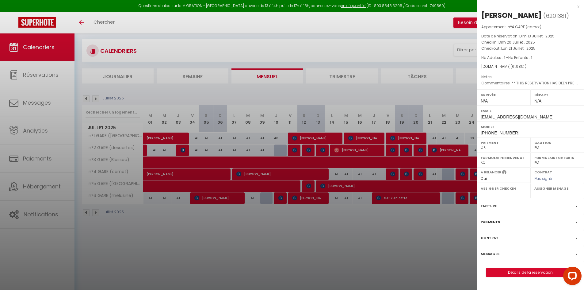
click at [419, 175] on div at bounding box center [292, 145] width 584 height 290
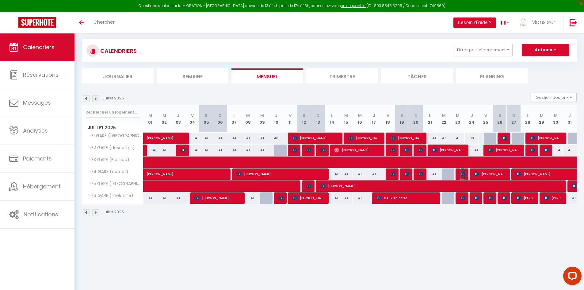
click at [461, 176] on img at bounding box center [462, 173] width 5 height 5
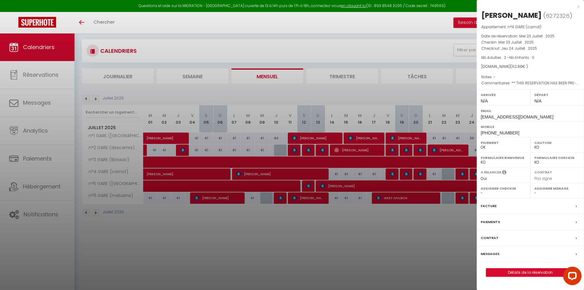
click at [466, 174] on div at bounding box center [292, 145] width 584 height 290
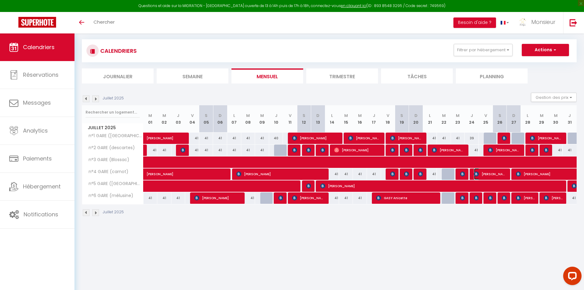
click at [480, 173] on span "[PERSON_NAME]" at bounding box center [490, 174] width 33 height 12
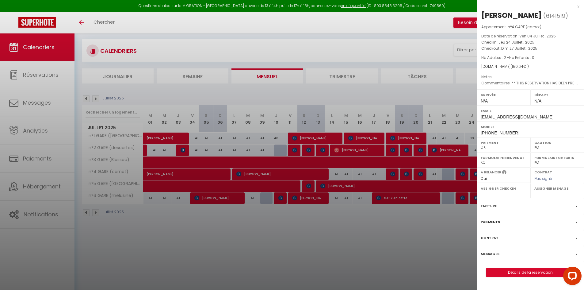
click at [467, 181] on div at bounding box center [292, 145] width 584 height 290
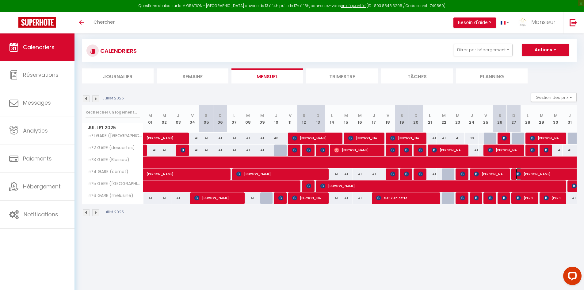
click at [519, 170] on span "[PERSON_NAME]" at bounding box center [551, 174] width 71 height 12
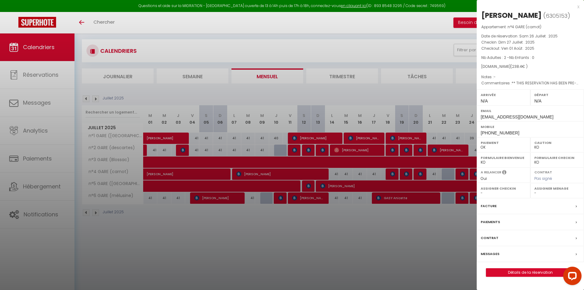
click at [409, 153] on div at bounding box center [292, 145] width 584 height 290
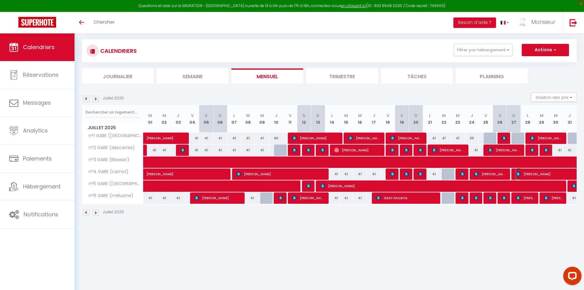
click at [532, 173] on span "[PERSON_NAME]" at bounding box center [551, 174] width 71 height 12
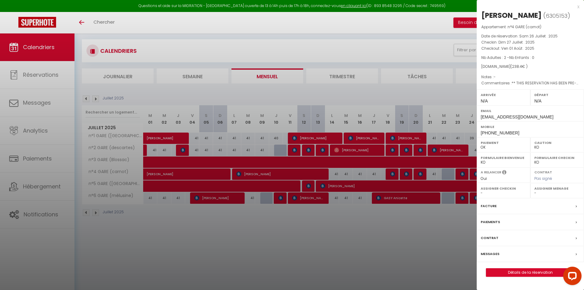
click at [176, 184] on div at bounding box center [292, 145] width 584 height 290
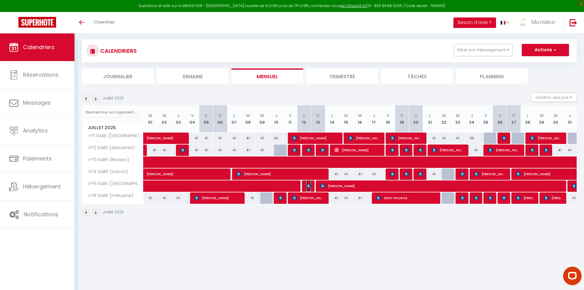
click at [306, 185] on img at bounding box center [308, 185] width 5 height 5
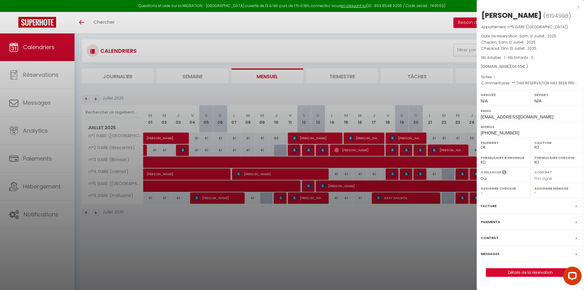
click at [306, 186] on div at bounding box center [292, 145] width 584 height 290
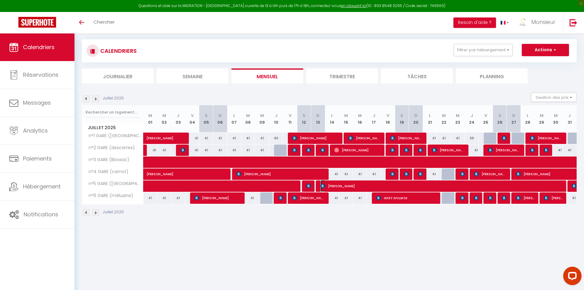
click at [357, 186] on span "[PERSON_NAME]" at bounding box center [443, 186] width 244 height 12
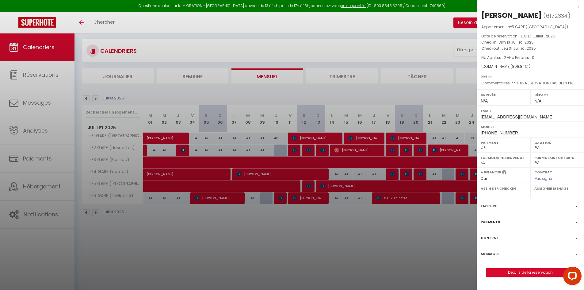
click at [357, 185] on div at bounding box center [292, 145] width 584 height 290
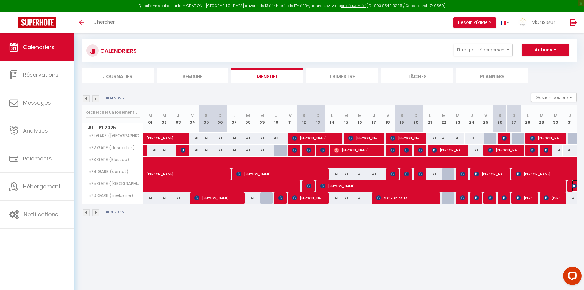
click at [575, 186] on img at bounding box center [574, 185] width 5 height 5
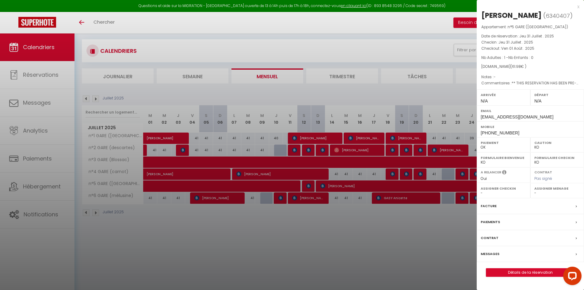
click at [211, 195] on div at bounding box center [292, 145] width 584 height 290
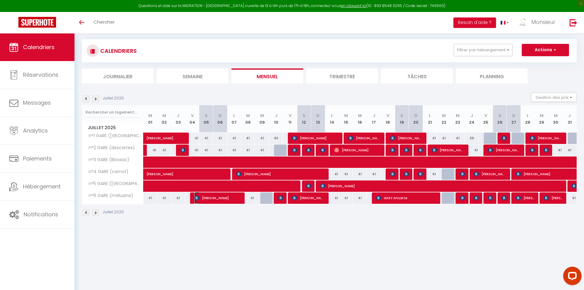
click at [212, 200] on span "[PERSON_NAME]" at bounding box center [217, 198] width 47 height 12
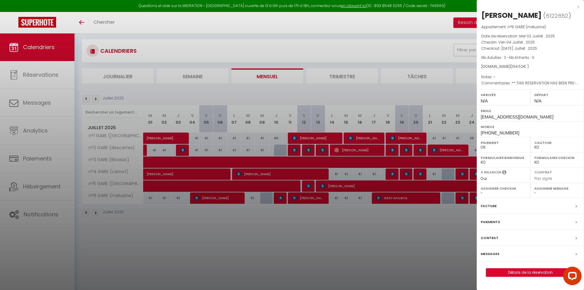
click at [216, 203] on div at bounding box center [292, 145] width 584 height 290
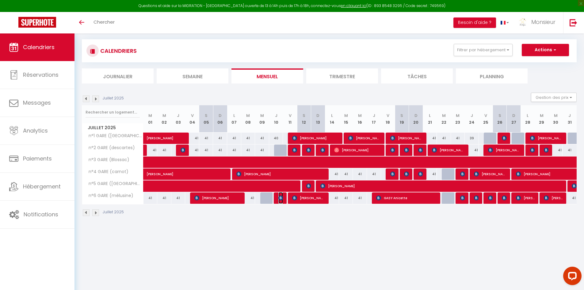
click at [279, 198] on img at bounding box center [281, 197] width 5 height 5
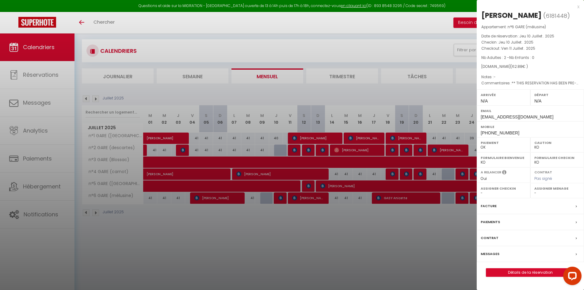
click at [303, 203] on div at bounding box center [292, 145] width 584 height 290
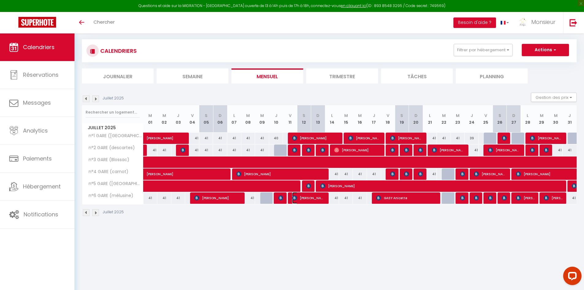
click at [303, 201] on span "[PERSON_NAME]" at bounding box center [308, 198] width 33 height 12
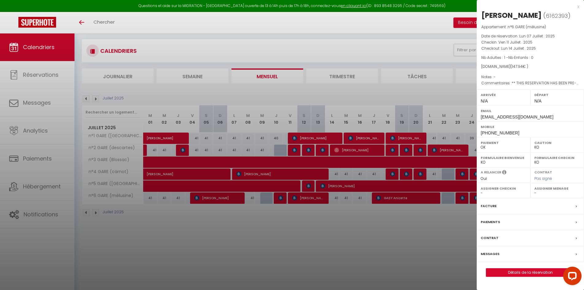
click at [303, 201] on div at bounding box center [292, 145] width 584 height 290
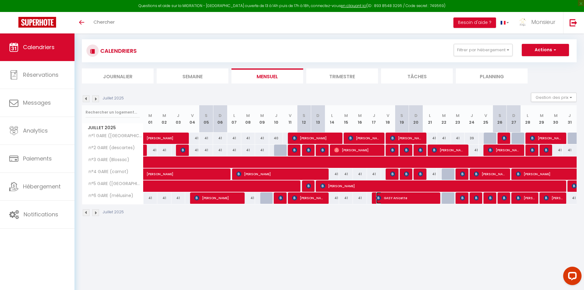
click at [380, 200] on img at bounding box center [378, 197] width 5 height 5
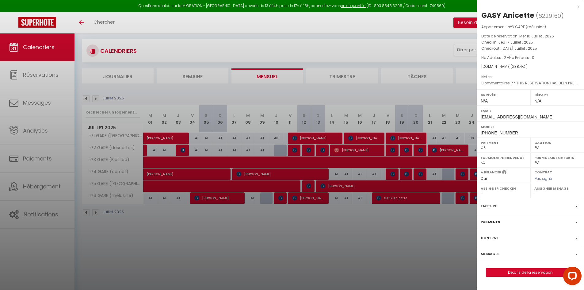
drag, startPoint x: 422, startPoint y: 187, endPoint x: 427, endPoint y: 191, distance: 6.1
click at [423, 188] on div at bounding box center [292, 145] width 584 height 290
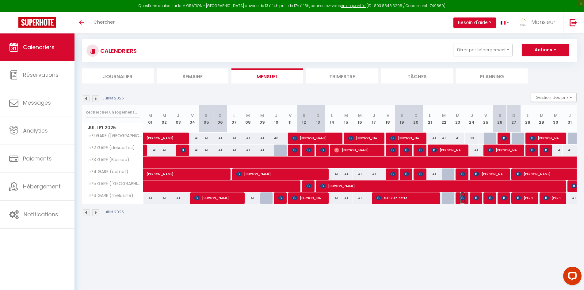
click at [462, 198] on img at bounding box center [462, 197] width 5 height 5
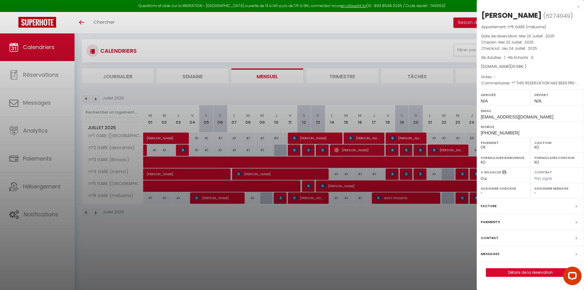
click at [463, 198] on div at bounding box center [292, 145] width 584 height 290
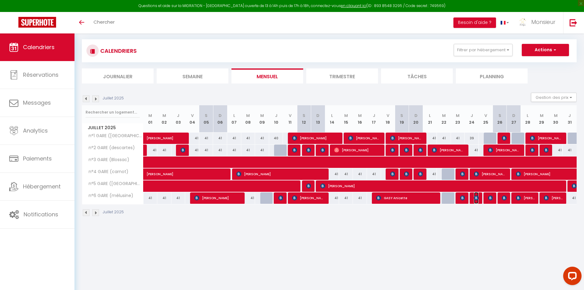
click at [478, 198] on img at bounding box center [476, 197] width 5 height 5
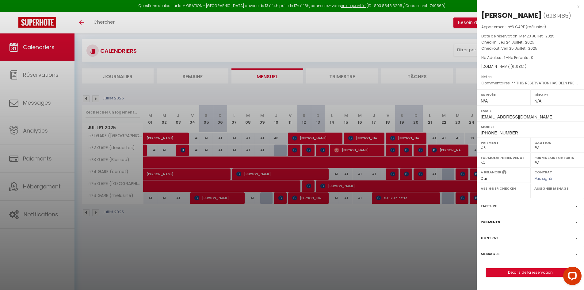
click at [469, 223] on div at bounding box center [292, 145] width 584 height 290
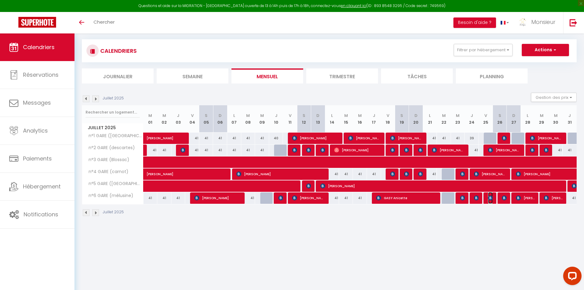
click at [492, 193] on span "[PERSON_NAME]" at bounding box center [490, 198] width 5 height 12
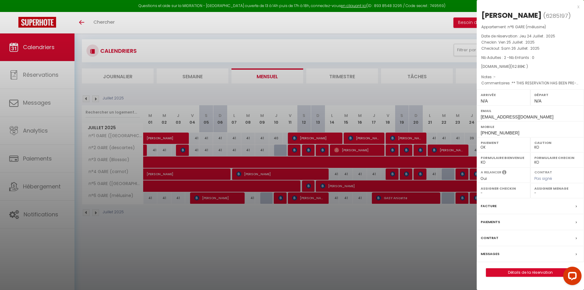
click at [460, 224] on div at bounding box center [292, 145] width 584 height 290
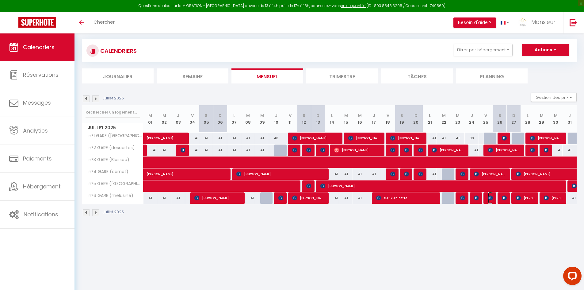
click at [491, 199] on img at bounding box center [490, 197] width 5 height 5
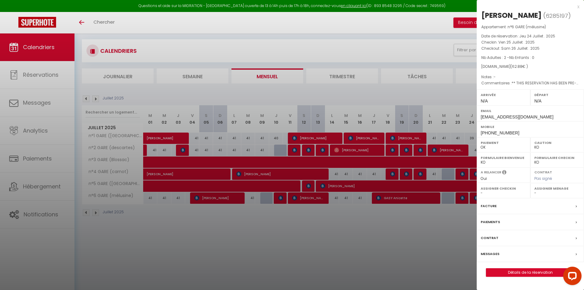
click at [461, 204] on div at bounding box center [292, 145] width 584 height 290
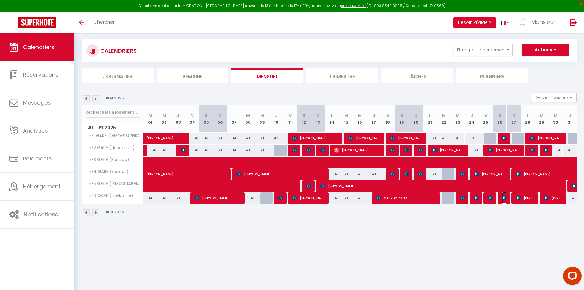
click at [503, 195] on img at bounding box center [504, 197] width 5 height 5
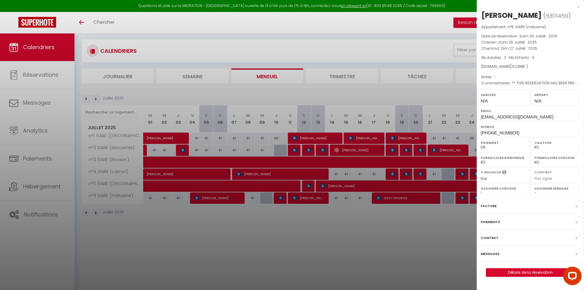
click at [479, 213] on div "Facture" at bounding box center [530, 206] width 107 height 16
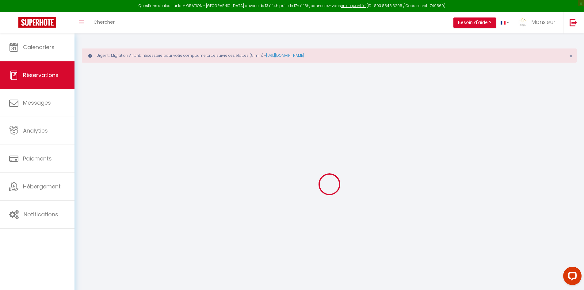
click at [470, 213] on div at bounding box center [329, 184] width 495 height 235
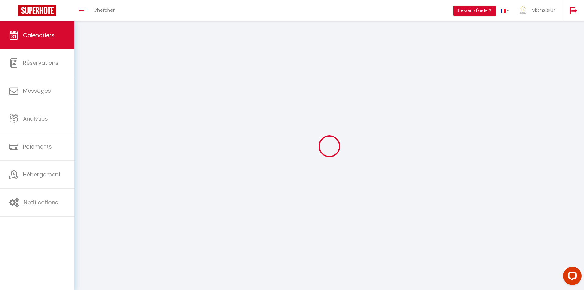
scroll to position [33, 0]
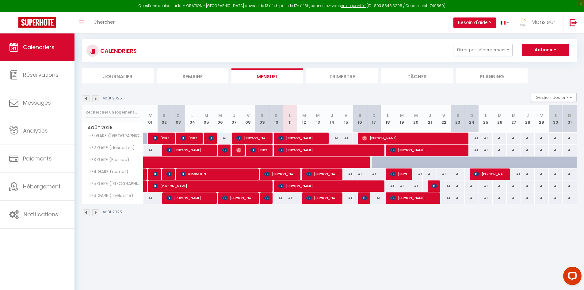
click at [86, 98] on img at bounding box center [86, 98] width 7 height 7
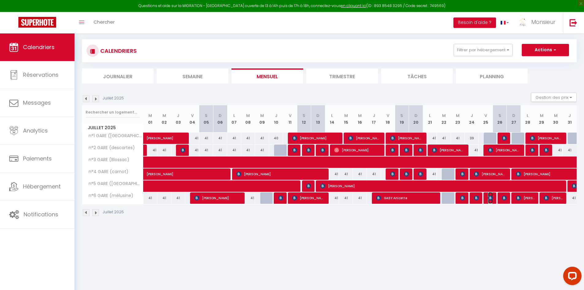
click at [490, 202] on span "[PERSON_NAME]" at bounding box center [490, 198] width 5 height 12
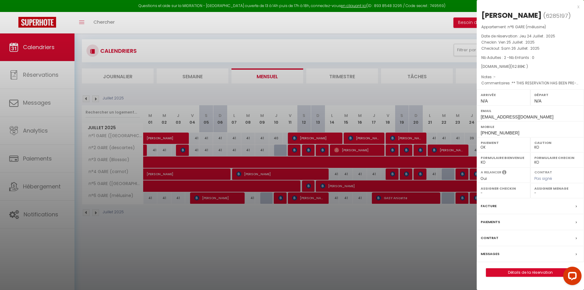
click at [428, 254] on div at bounding box center [292, 145] width 584 height 290
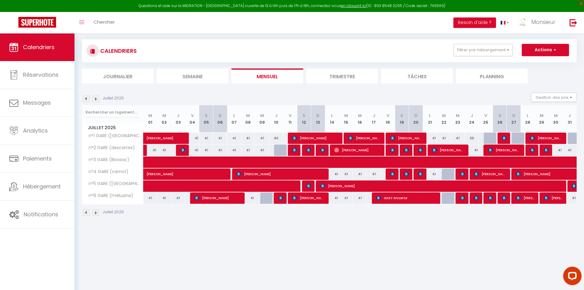
click at [501, 198] on div at bounding box center [505, 198] width 14 height 12
click at [506, 195] on img at bounding box center [504, 197] width 5 height 5
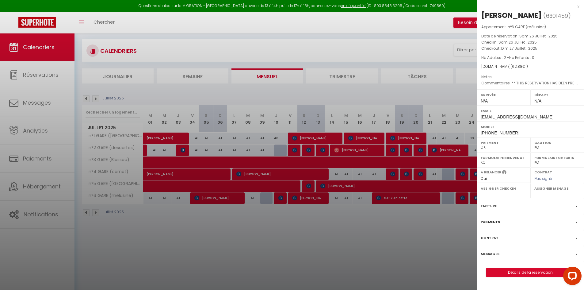
click at [448, 227] on div at bounding box center [292, 145] width 584 height 290
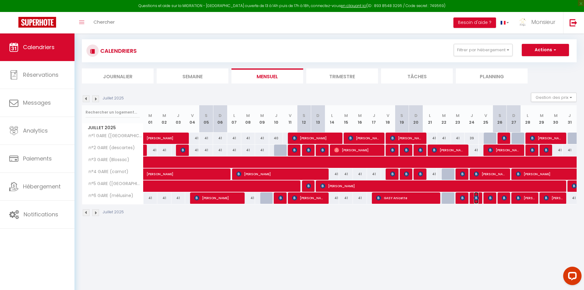
click at [477, 197] on img at bounding box center [476, 197] width 5 height 5
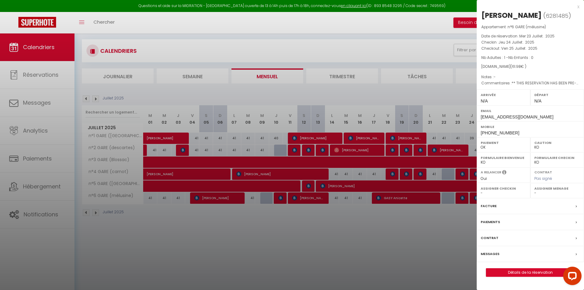
click at [434, 231] on div at bounding box center [292, 145] width 584 height 290
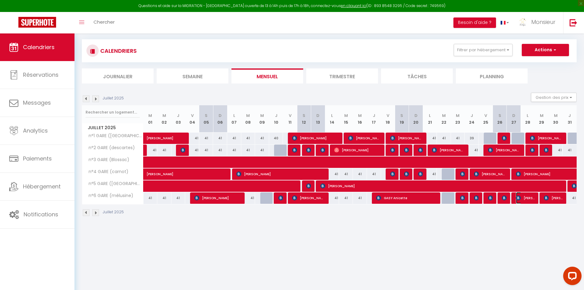
click at [531, 200] on span "[PERSON_NAME]" at bounding box center [525, 198] width 19 height 12
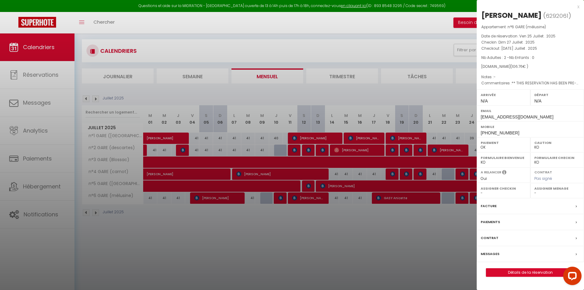
click at [429, 232] on div at bounding box center [292, 145] width 584 height 290
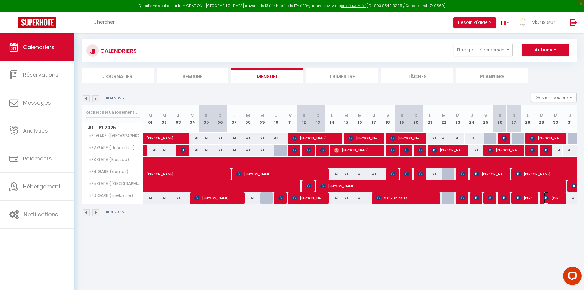
click at [548, 196] on img at bounding box center [546, 197] width 5 height 5
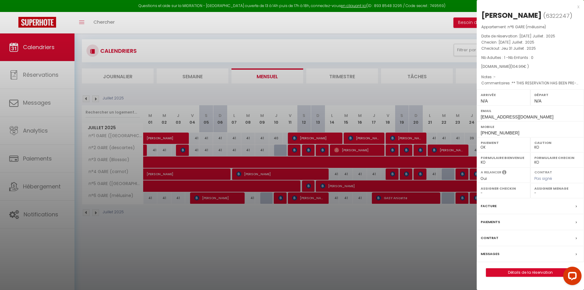
click at [286, 200] on div at bounding box center [292, 145] width 584 height 290
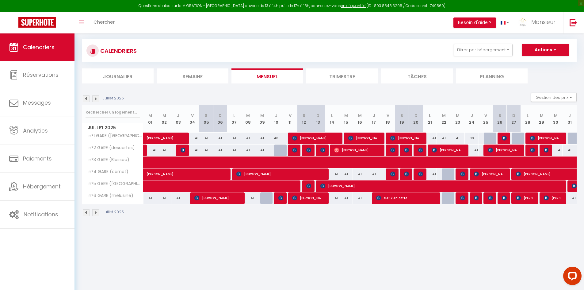
click at [304, 199] on body "Questions et aide sur la MIGRATION - [GEOGRAPHIC_DATA] ouverte de 13 à 14h puis…" at bounding box center [292, 145] width 584 height 290
click at [303, 198] on span "[PERSON_NAME]" at bounding box center [308, 198] width 33 height 12
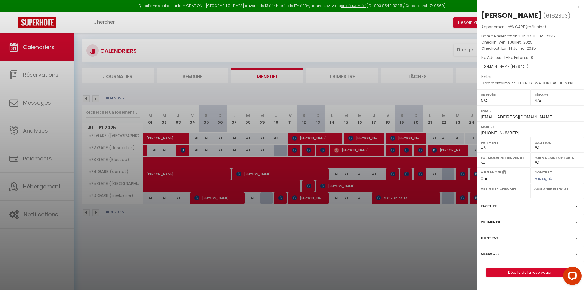
click at [190, 118] on div at bounding box center [292, 145] width 584 height 290
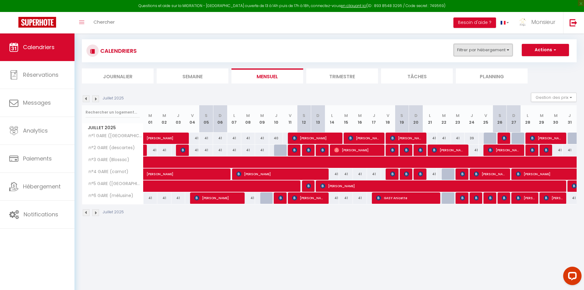
click at [459, 50] on button "Filtrer par hébergement" at bounding box center [483, 50] width 59 height 12
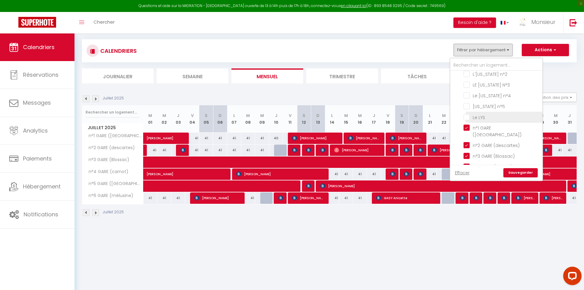
scroll to position [184, 0]
click at [458, 114] on input "[GEOGRAPHIC_DATA]" at bounding box center [503, 115] width 92 height 6
click at [469, 116] on input "Le LYS" at bounding box center [502, 116] width 77 height 6
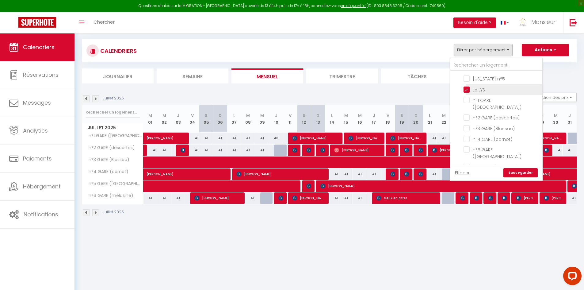
scroll to position [307, 0]
click at [468, 140] on input "★ Le Conservatoire ★" at bounding box center [502, 143] width 77 height 6
click at [468, 151] on input "L'ancienne comédie" at bounding box center [502, 154] width 77 height 6
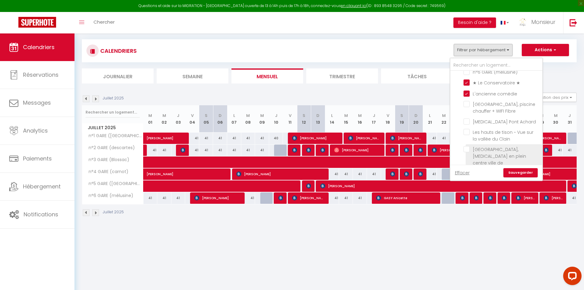
click at [467, 146] on input "[GEOGRAPHIC_DATA],[MEDICAL_DATA] en plein centre ville de [GEOGRAPHIC_DATA]" at bounding box center [502, 149] width 77 height 6
click at [528, 170] on link "Sauvegarder" at bounding box center [521, 172] width 34 height 9
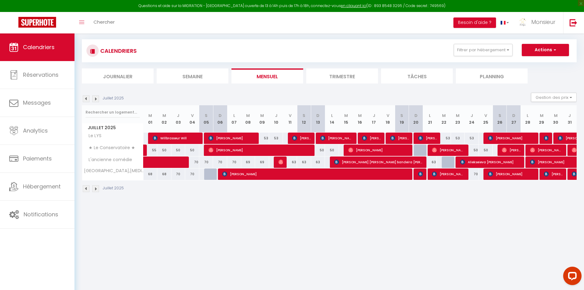
click at [506, 127] on th "S 26" at bounding box center [500, 118] width 14 height 27
click at [333, 163] on div at bounding box center [337, 162] width 14 height 12
click at [342, 162] on span "[PERSON_NAME] [PERSON_NAME] bandeira [PERSON_NAME]" at bounding box center [378, 162] width 89 height 12
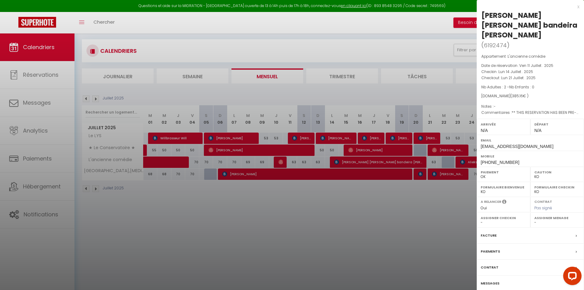
click at [342, 162] on div at bounding box center [292, 145] width 584 height 290
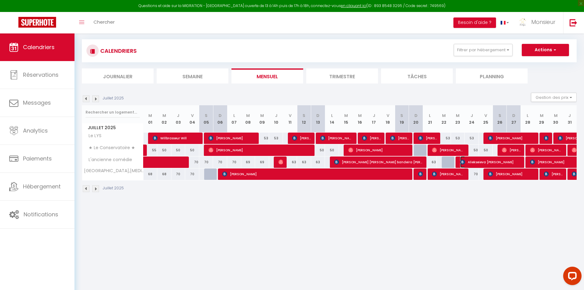
click at [476, 163] on span "Aliekseieva [PERSON_NAME]" at bounding box center [490, 162] width 61 height 12
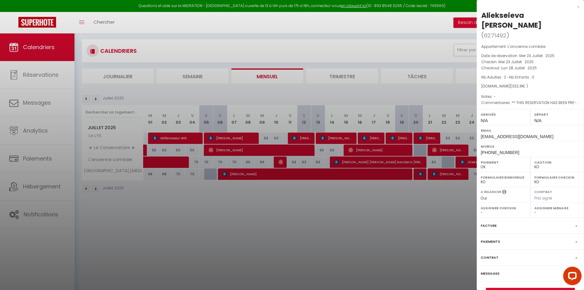
click at [460, 167] on div at bounding box center [292, 145] width 584 height 290
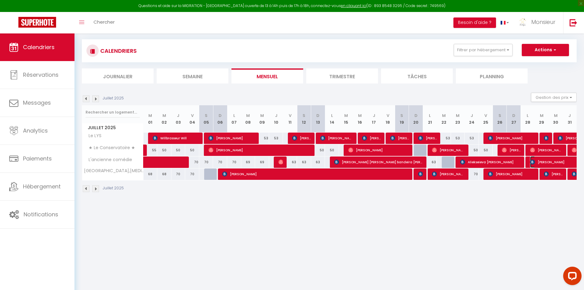
click at [536, 164] on span "[PERSON_NAME]" at bounding box center [558, 162] width 56 height 12
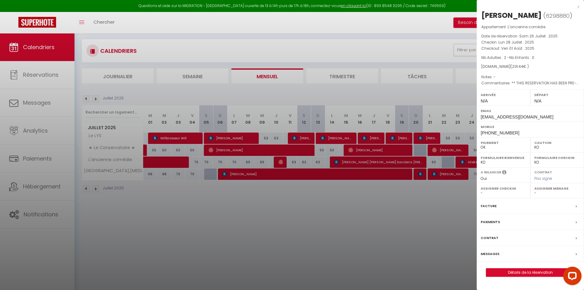
click at [279, 162] on div at bounding box center [292, 145] width 584 height 290
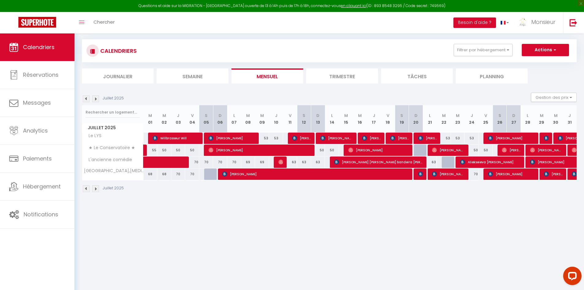
click at [279, 162] on body "Questions et aide sur la MIGRATION - [GEOGRAPHIC_DATA] ouverte de 13 à 14h puis…" at bounding box center [292, 145] width 584 height 290
click at [279, 162] on img at bounding box center [281, 161] width 5 height 5
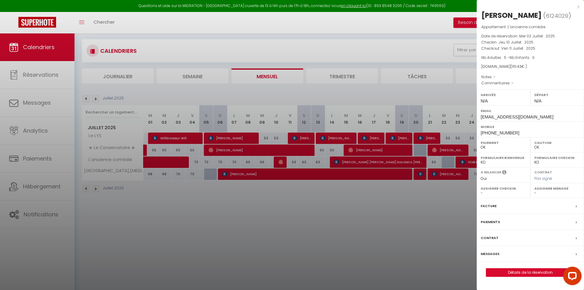
click at [279, 162] on div at bounding box center [292, 145] width 584 height 290
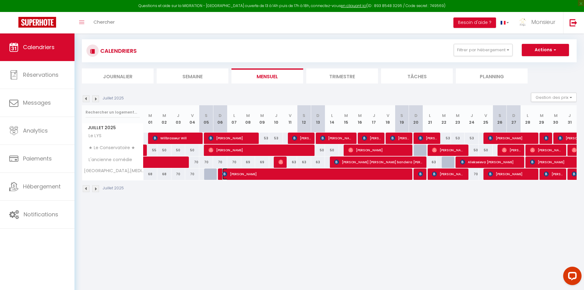
click at [261, 174] on span "[PERSON_NAME]" at bounding box center [316, 174] width 188 height 12
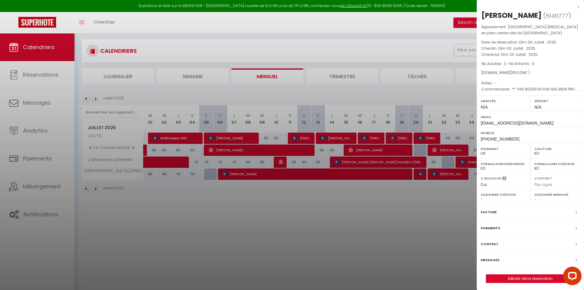
click at [321, 170] on div at bounding box center [292, 145] width 584 height 290
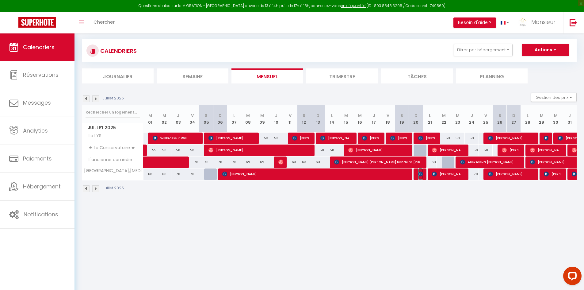
click at [421, 175] on img at bounding box center [420, 173] width 5 height 5
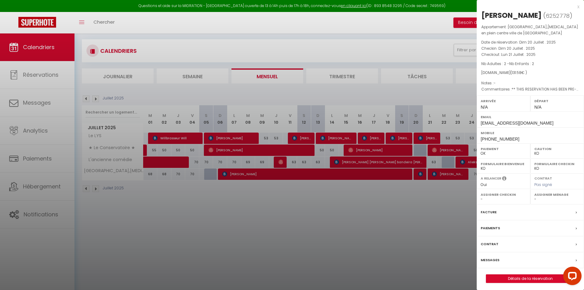
click at [421, 175] on div at bounding box center [292, 145] width 584 height 290
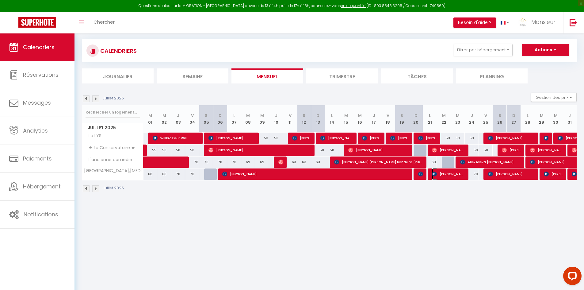
click at [447, 173] on span "[PERSON_NAME]" at bounding box center [448, 174] width 33 height 12
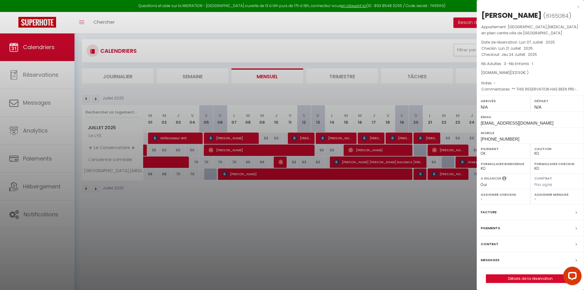
click at [447, 173] on div at bounding box center [292, 145] width 584 height 290
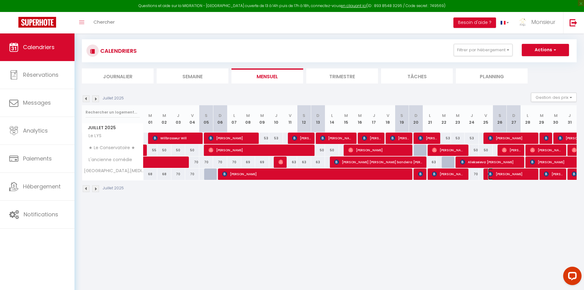
click at [514, 173] on span "[PERSON_NAME]" at bounding box center [511, 174] width 47 height 12
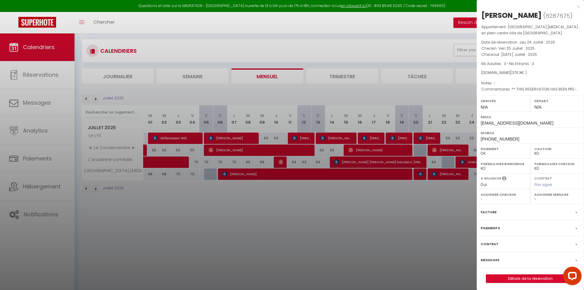
click at [469, 167] on div at bounding box center [292, 145] width 584 height 290
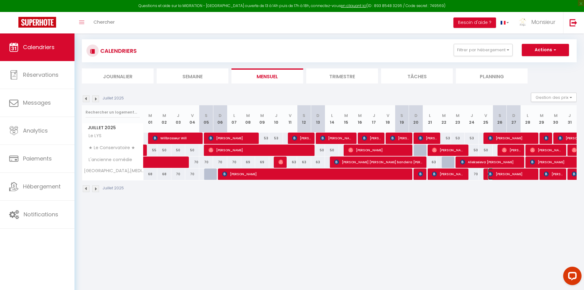
click at [501, 171] on span "[PERSON_NAME]" at bounding box center [511, 174] width 47 height 12
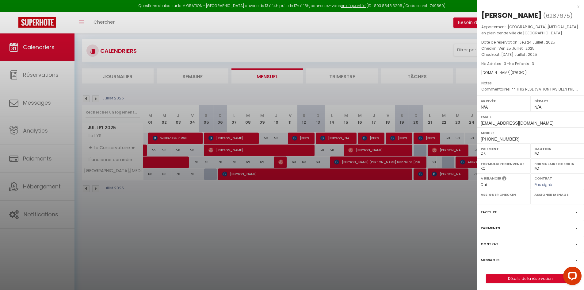
click at [468, 175] on div at bounding box center [292, 145] width 584 height 290
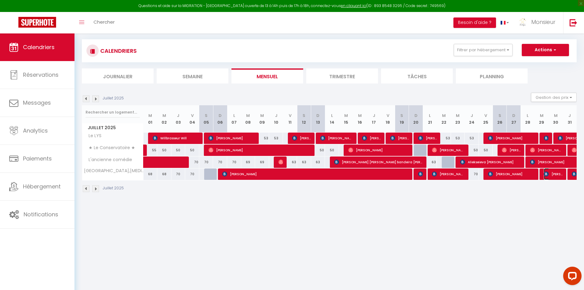
click at [547, 172] on img at bounding box center [546, 173] width 5 height 5
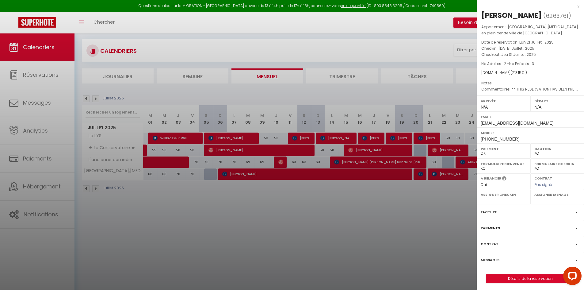
click at [465, 179] on div at bounding box center [292, 145] width 584 height 290
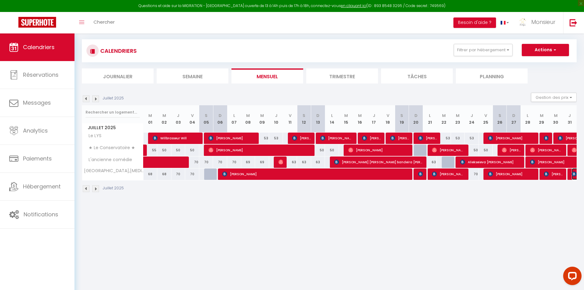
click at [572, 172] on img at bounding box center [574, 173] width 5 height 5
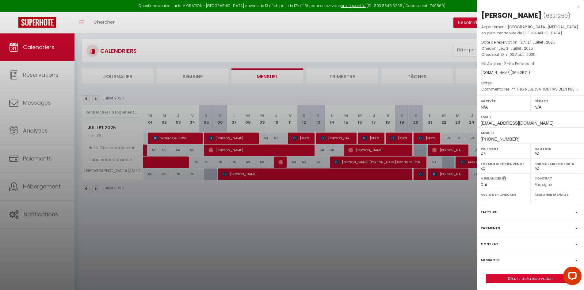
click at [363, 211] on div at bounding box center [292, 145] width 584 height 290
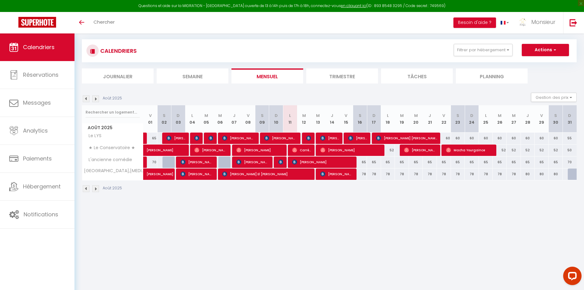
click at [84, 97] on img at bounding box center [86, 98] width 7 height 7
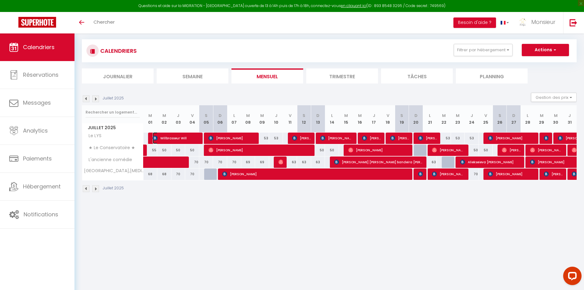
click at [179, 140] on span "Willbrasseur Will" at bounding box center [176, 138] width 47 height 12
select select "OK"
select select "KO"
select select "0"
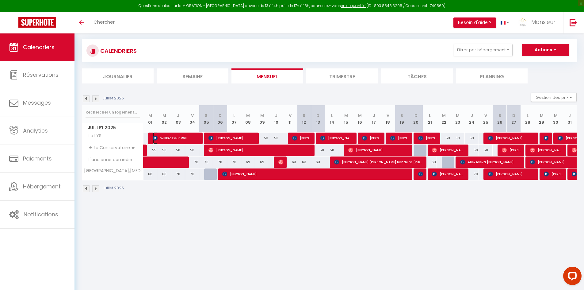
select select "1"
select select
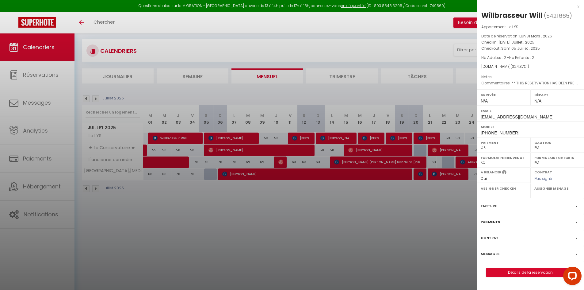
click at [209, 138] on div at bounding box center [292, 145] width 584 height 290
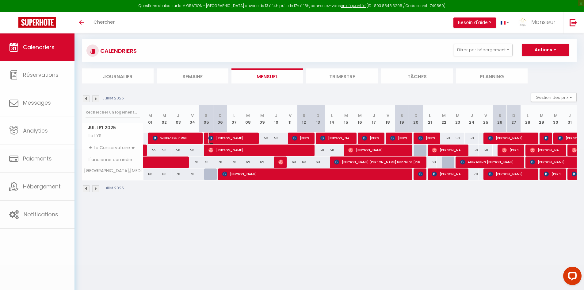
click at [209, 138] on img at bounding box center [211, 138] width 5 height 5
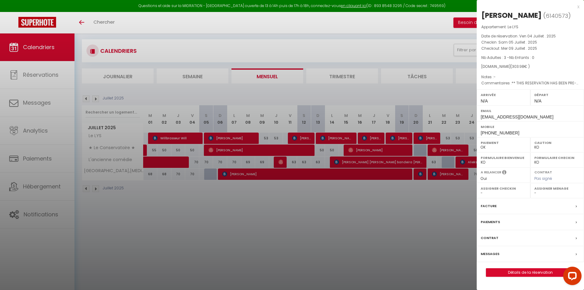
click at [209, 138] on div at bounding box center [292, 145] width 584 height 290
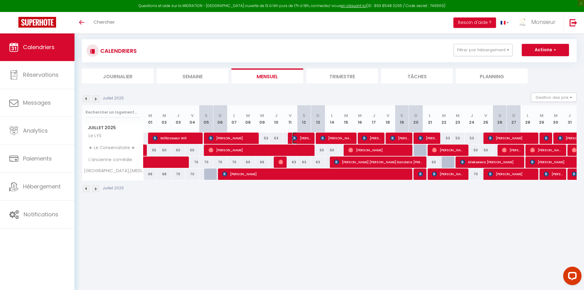
click at [311, 137] on span "[PERSON_NAME] LEPINEUX" at bounding box center [301, 138] width 19 height 12
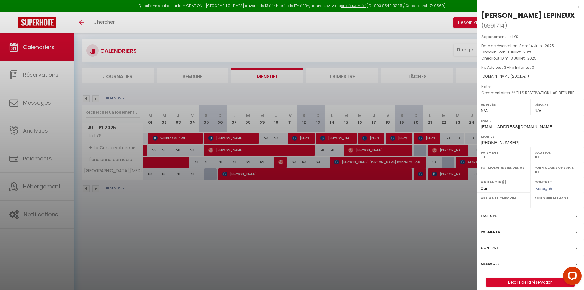
click at [317, 141] on div at bounding box center [292, 145] width 584 height 290
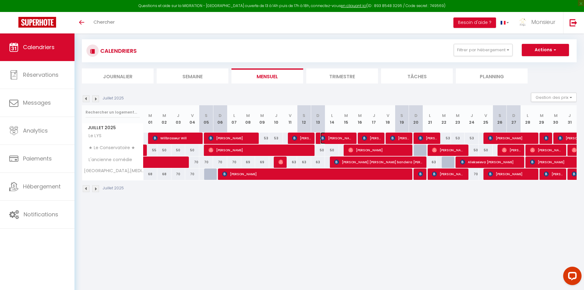
click at [321, 140] on span "[PERSON_NAME] [PERSON_NAME]" at bounding box center [337, 138] width 33 height 12
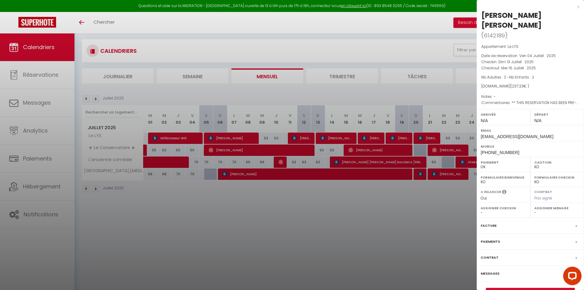
click at [337, 135] on div at bounding box center [292, 145] width 584 height 290
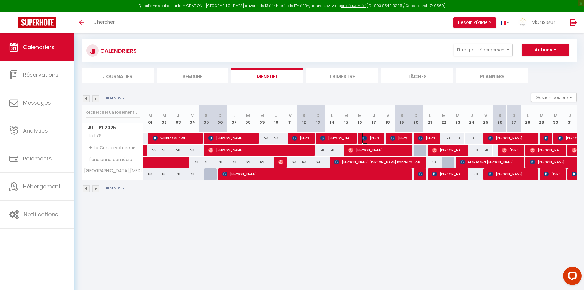
click at [377, 137] on span "[PERSON_NAME]" at bounding box center [371, 138] width 19 height 12
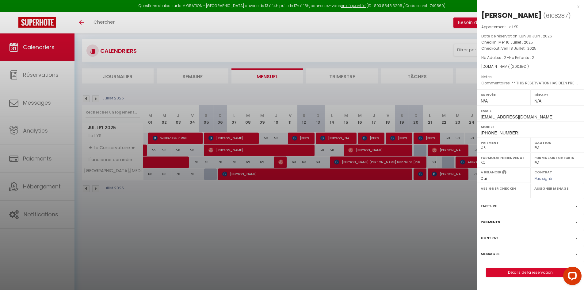
click at [377, 137] on div at bounding box center [292, 145] width 584 height 290
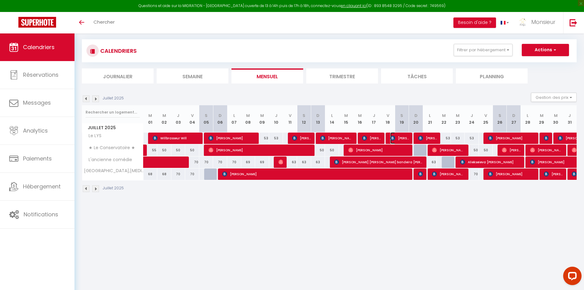
click at [403, 137] on span "[PERSON_NAME]" at bounding box center [399, 138] width 19 height 12
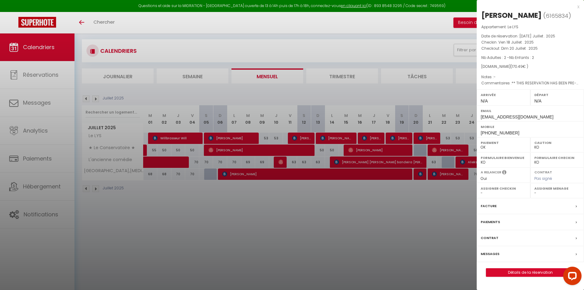
click at [429, 140] on div at bounding box center [292, 145] width 584 height 290
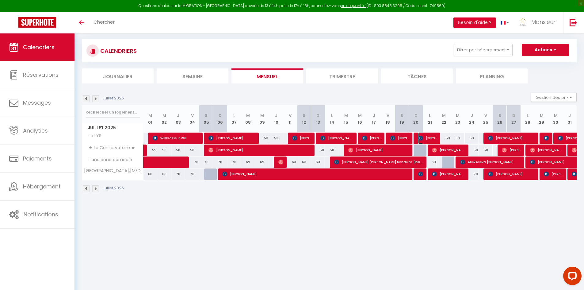
click at [429, 140] on span "[PERSON_NAME]" at bounding box center [427, 138] width 19 height 12
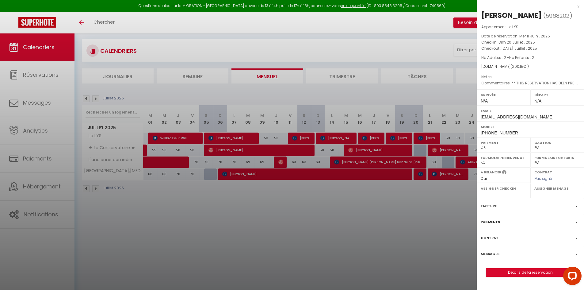
click at [434, 140] on div at bounding box center [292, 145] width 584 height 290
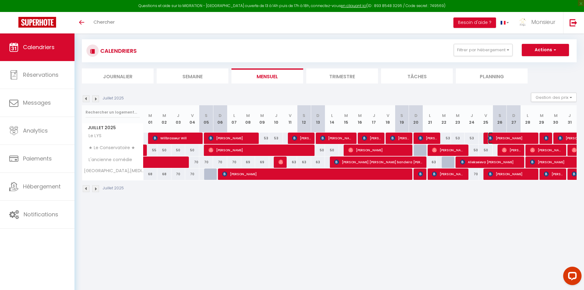
click at [499, 135] on span "[PERSON_NAME]" at bounding box center [511, 138] width 47 height 12
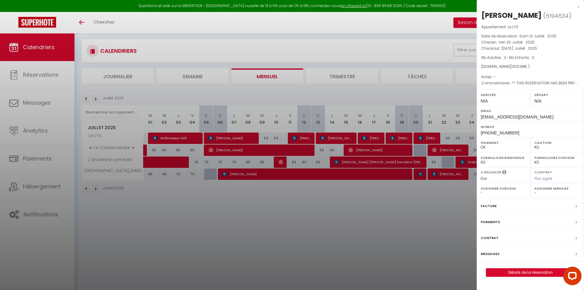
click at [499, 135] on span "+34617601867" at bounding box center [500, 132] width 39 height 5
click at [464, 139] on div at bounding box center [292, 145] width 584 height 290
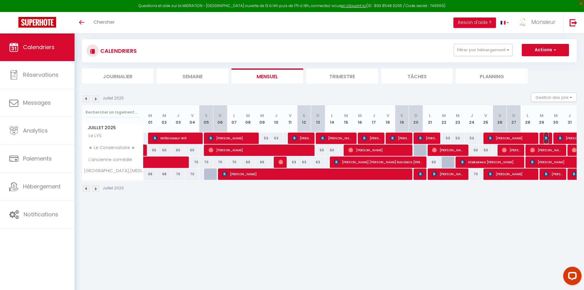
click at [547, 136] on img at bounding box center [546, 138] width 5 height 5
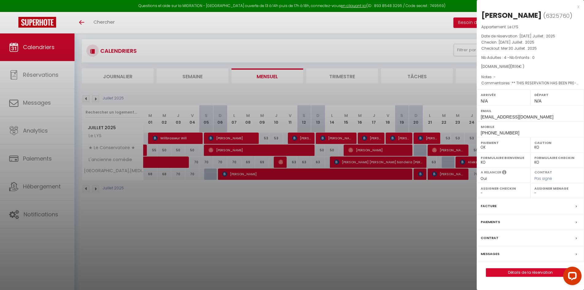
click at [464, 131] on div at bounding box center [292, 145] width 584 height 290
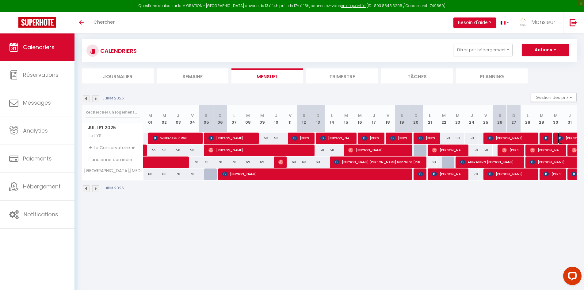
click at [560, 136] on img at bounding box center [560, 138] width 5 height 5
